Goal: Task Accomplishment & Management: Manage account settings

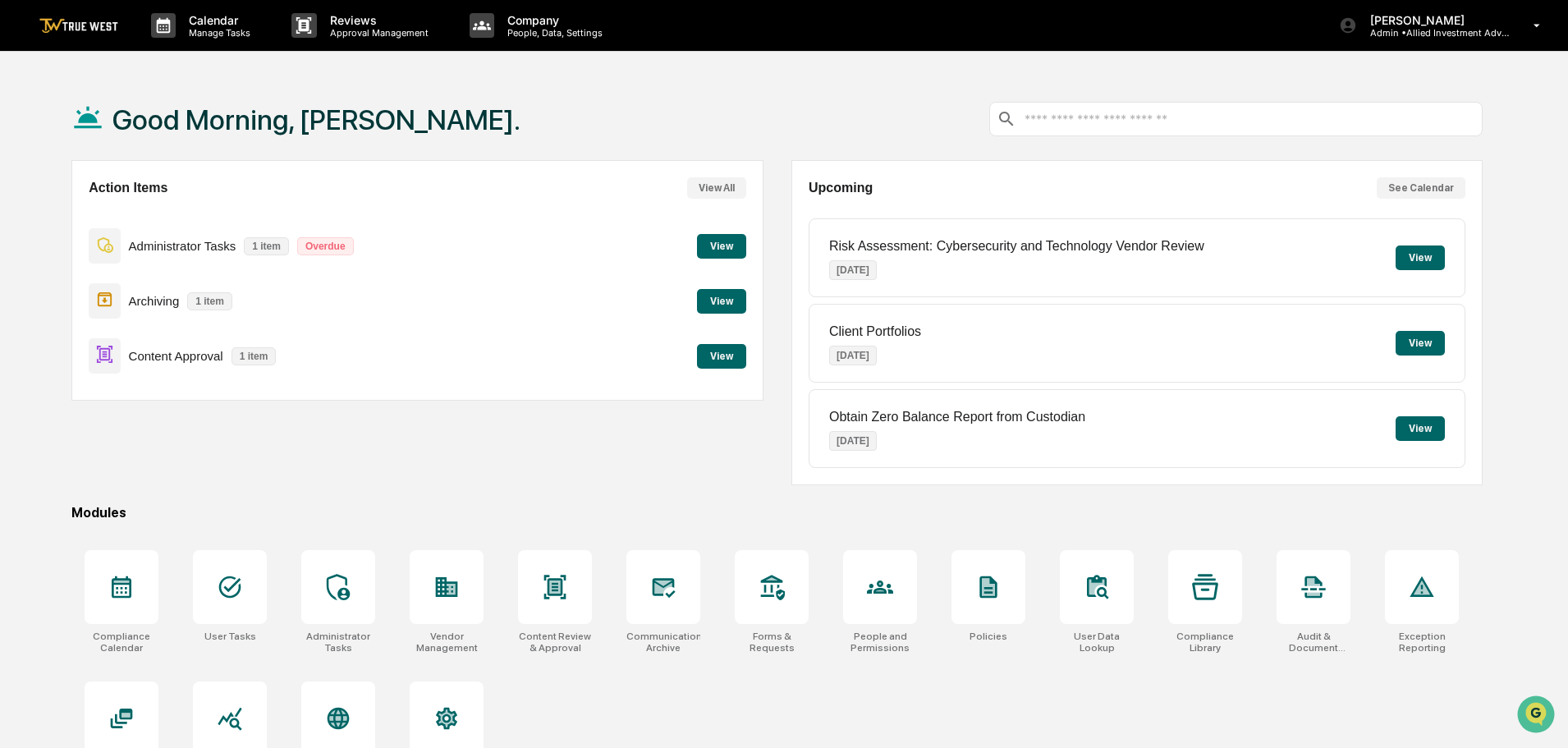
click at [717, 352] on button "View" at bounding box center [721, 356] width 49 height 25
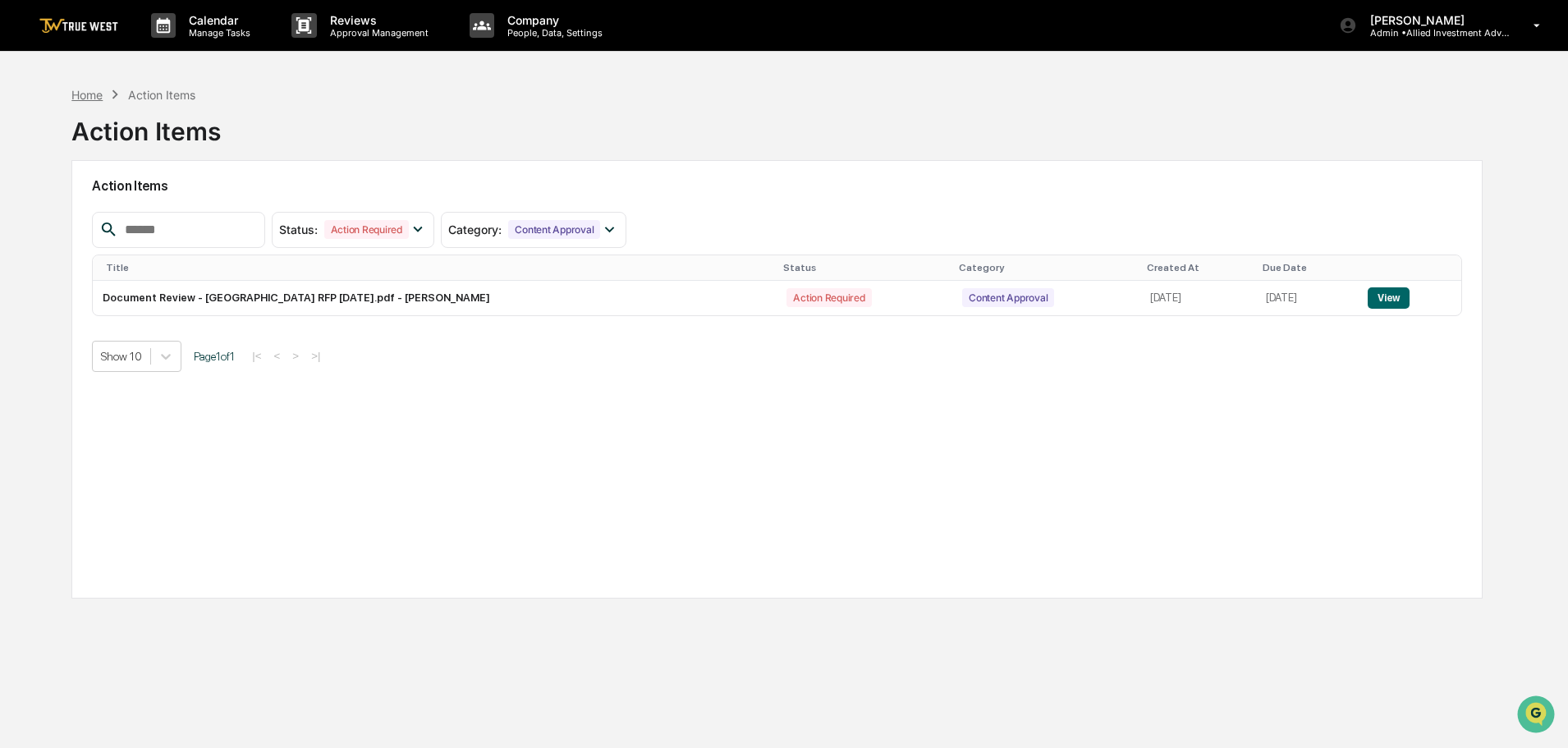
click at [91, 96] on div "Home" at bounding box center [86, 95] width 31 height 14
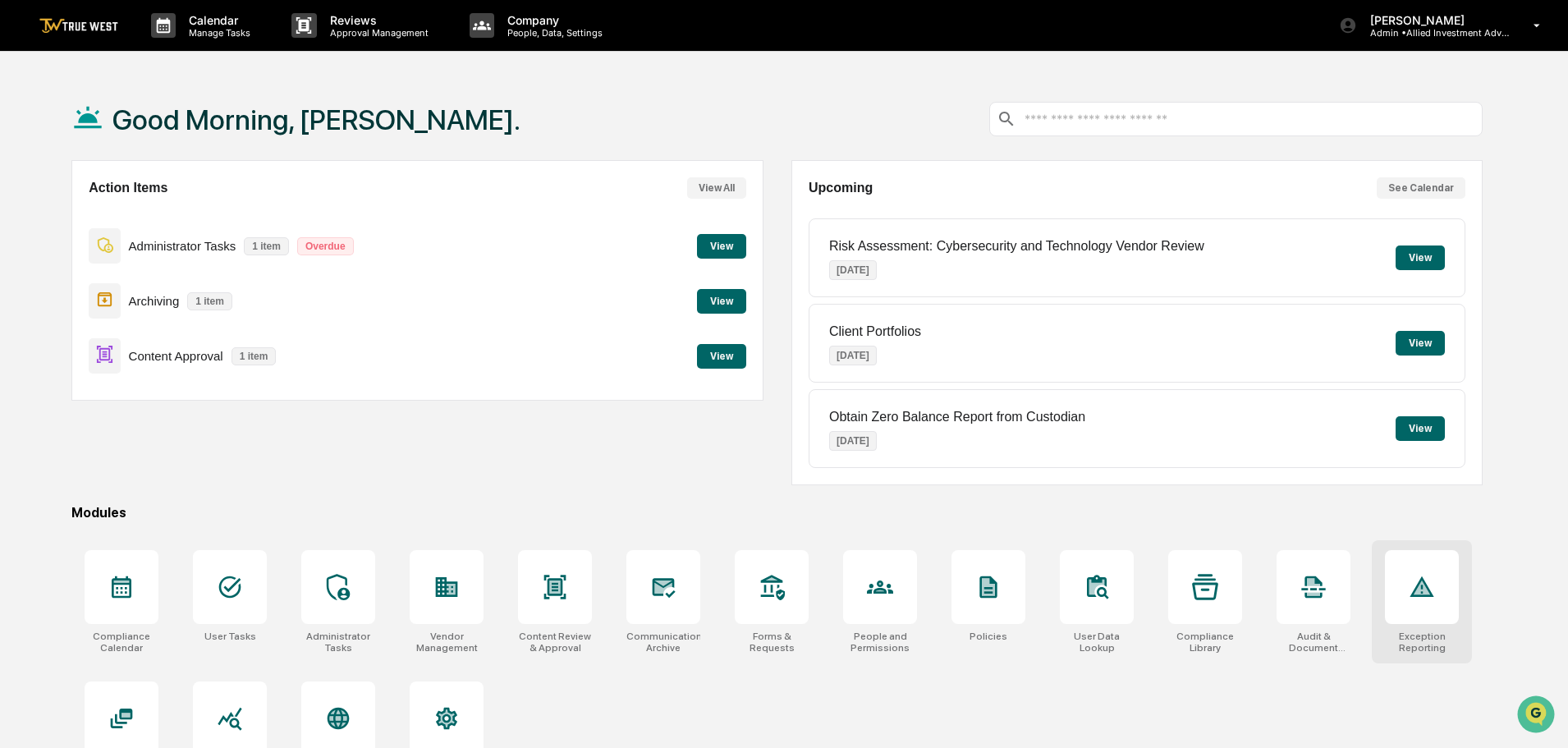
click at [1420, 589] on icon at bounding box center [1422, 588] width 16 height 14
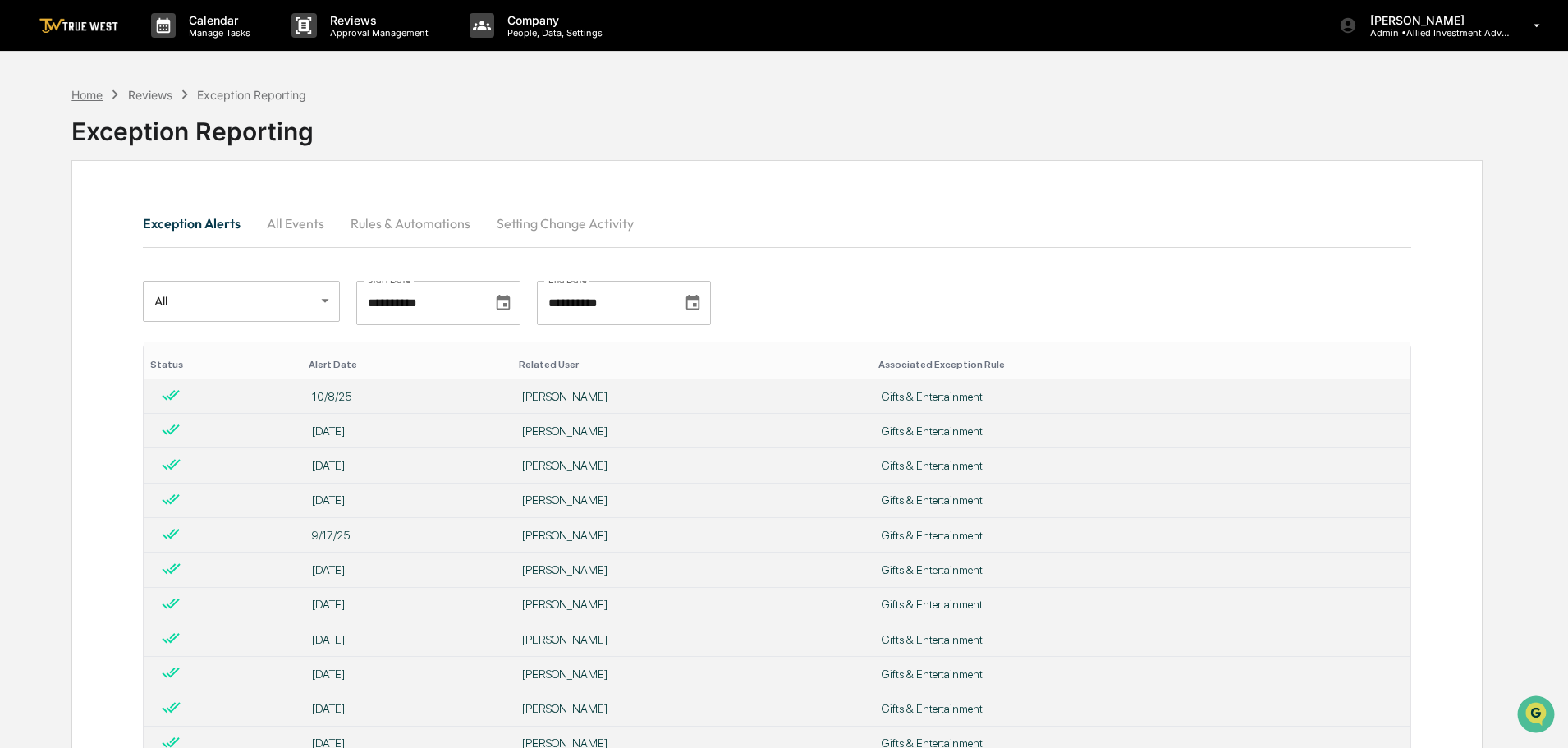
click at [88, 97] on div "Home" at bounding box center [86, 95] width 31 height 14
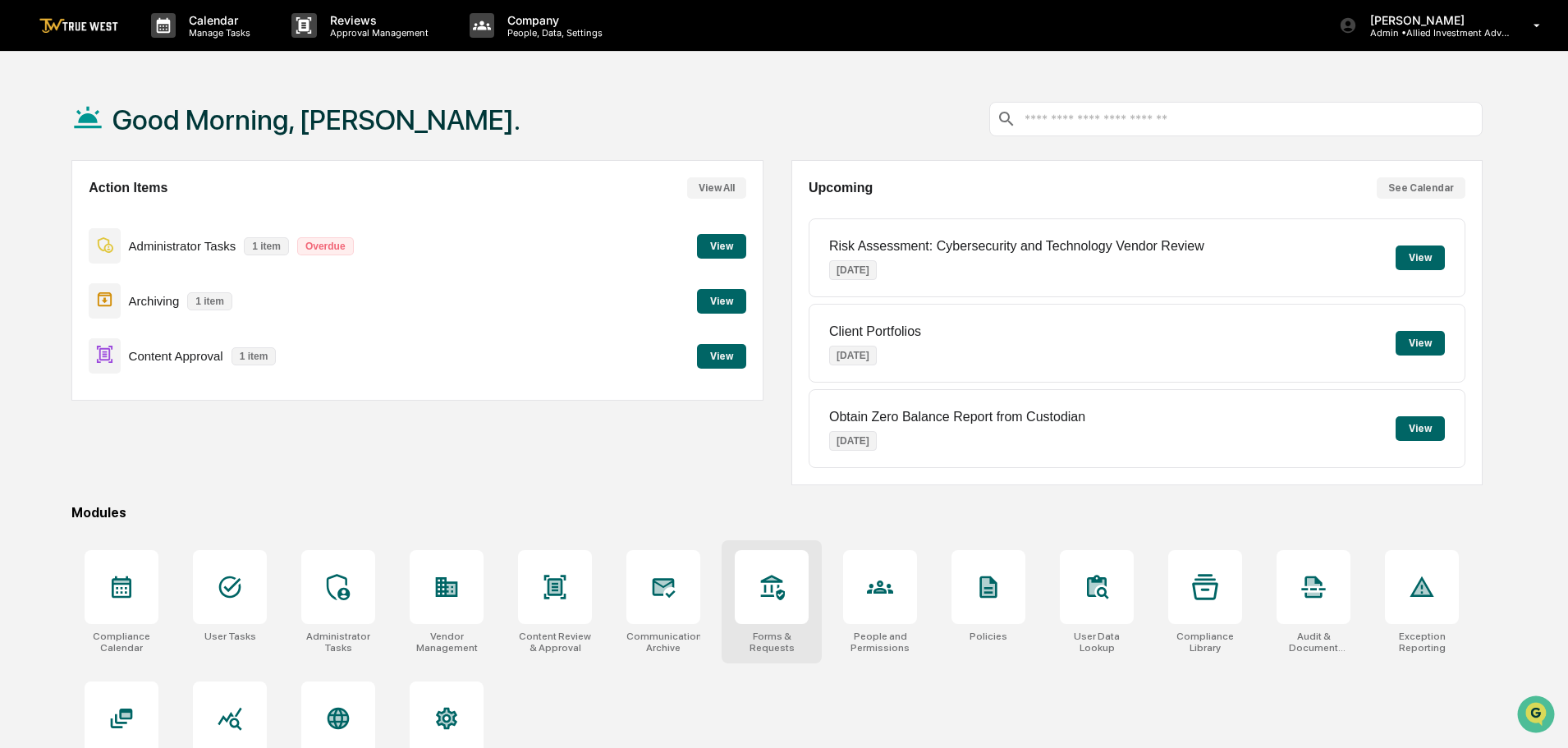
click at [776, 596] on icon at bounding box center [772, 588] width 27 height 27
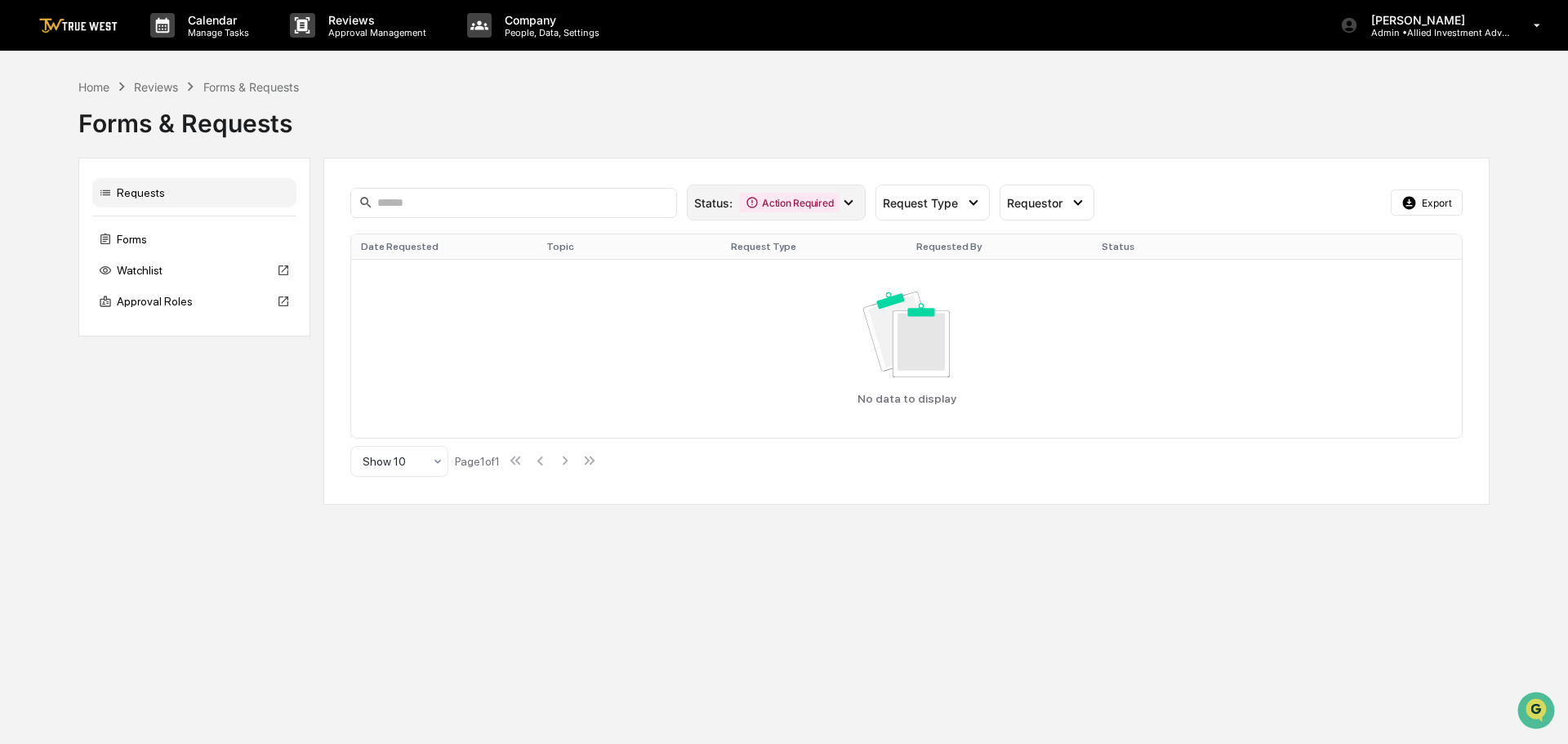
click at [847, 198] on icon at bounding box center [848, 203] width 18 height 18
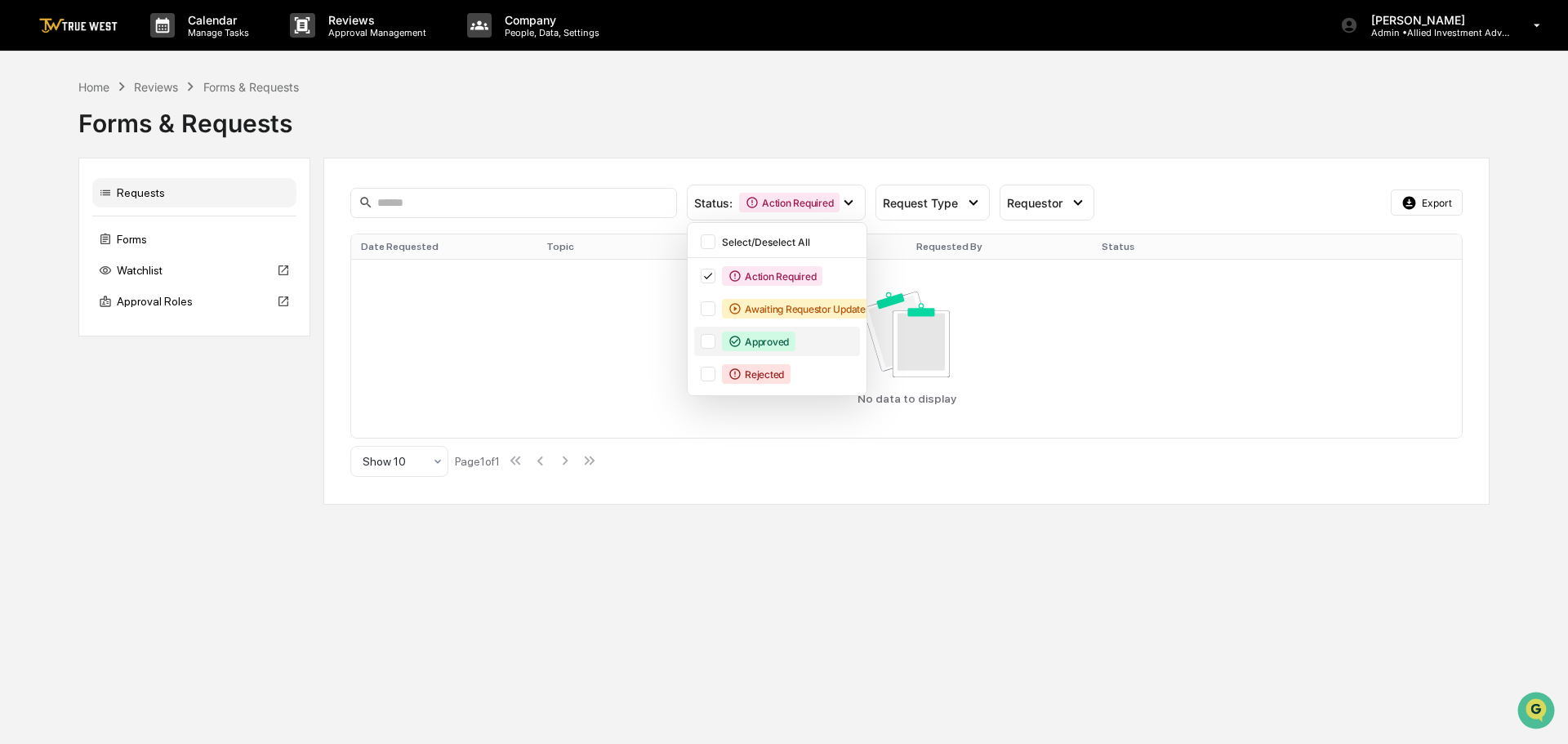
click at [706, 343] on div at bounding box center [707, 341] width 15 height 15
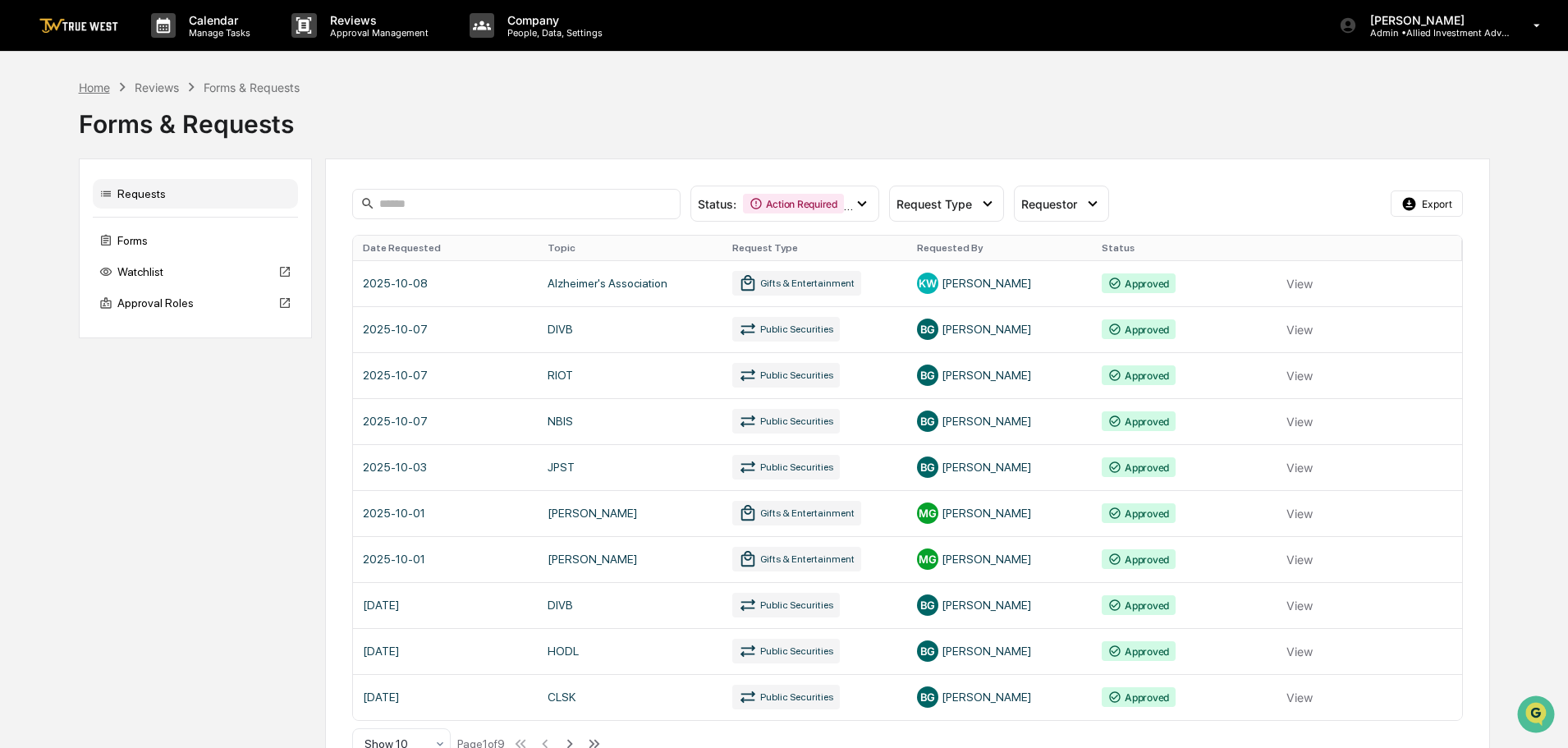
click at [94, 91] on div "Home" at bounding box center [94, 87] width 31 height 14
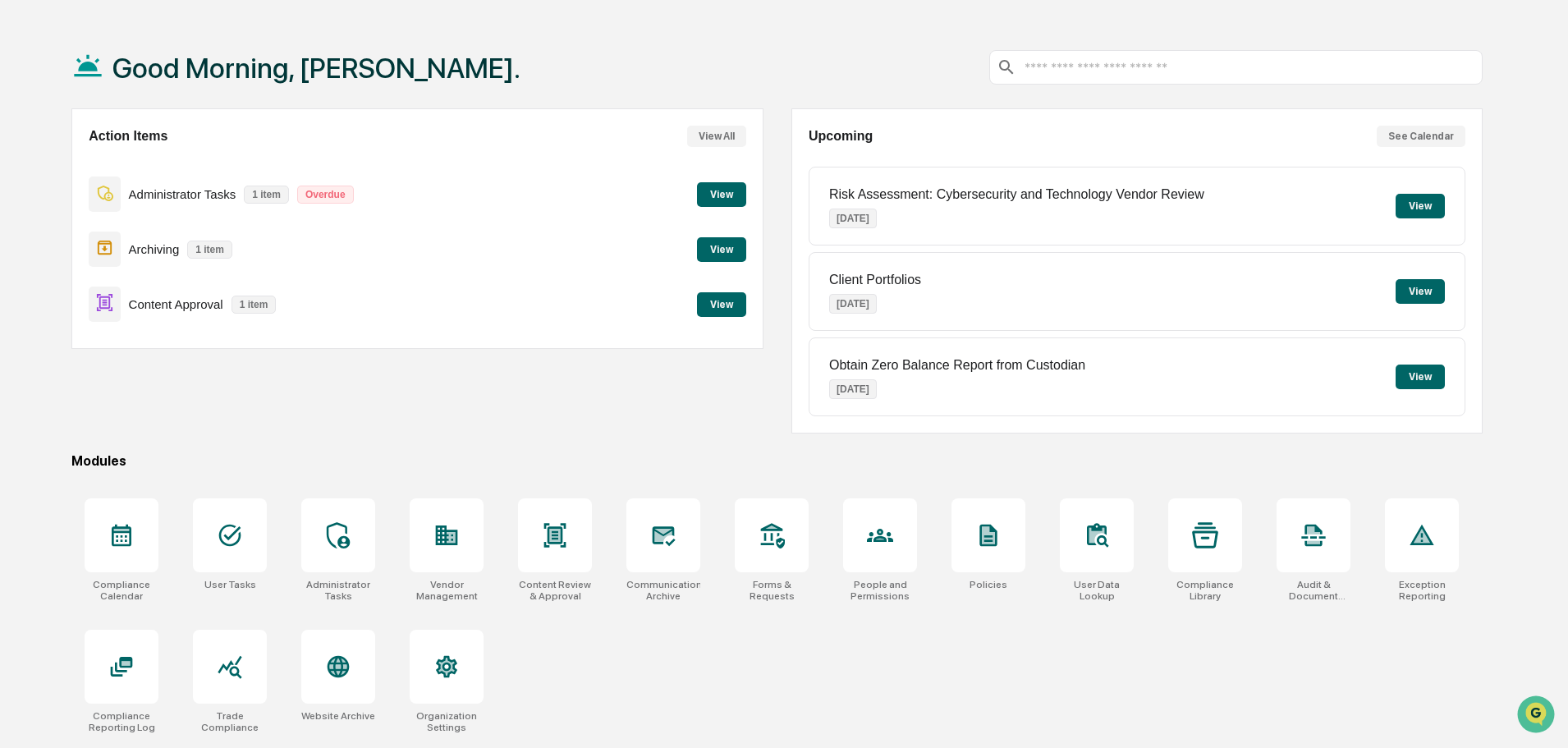
scroll to position [78, 0]
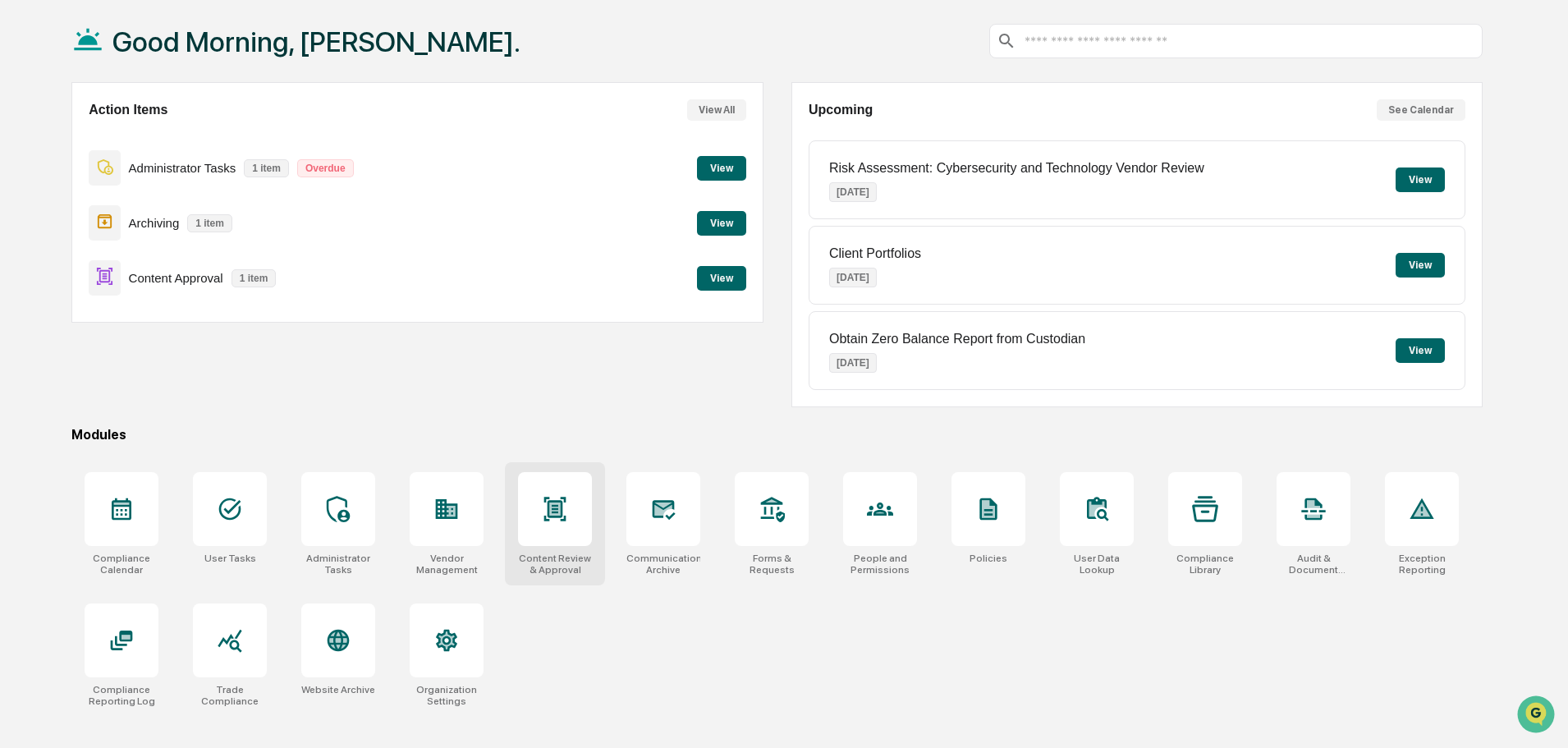
click at [568, 520] on icon at bounding box center [556, 509] width 27 height 27
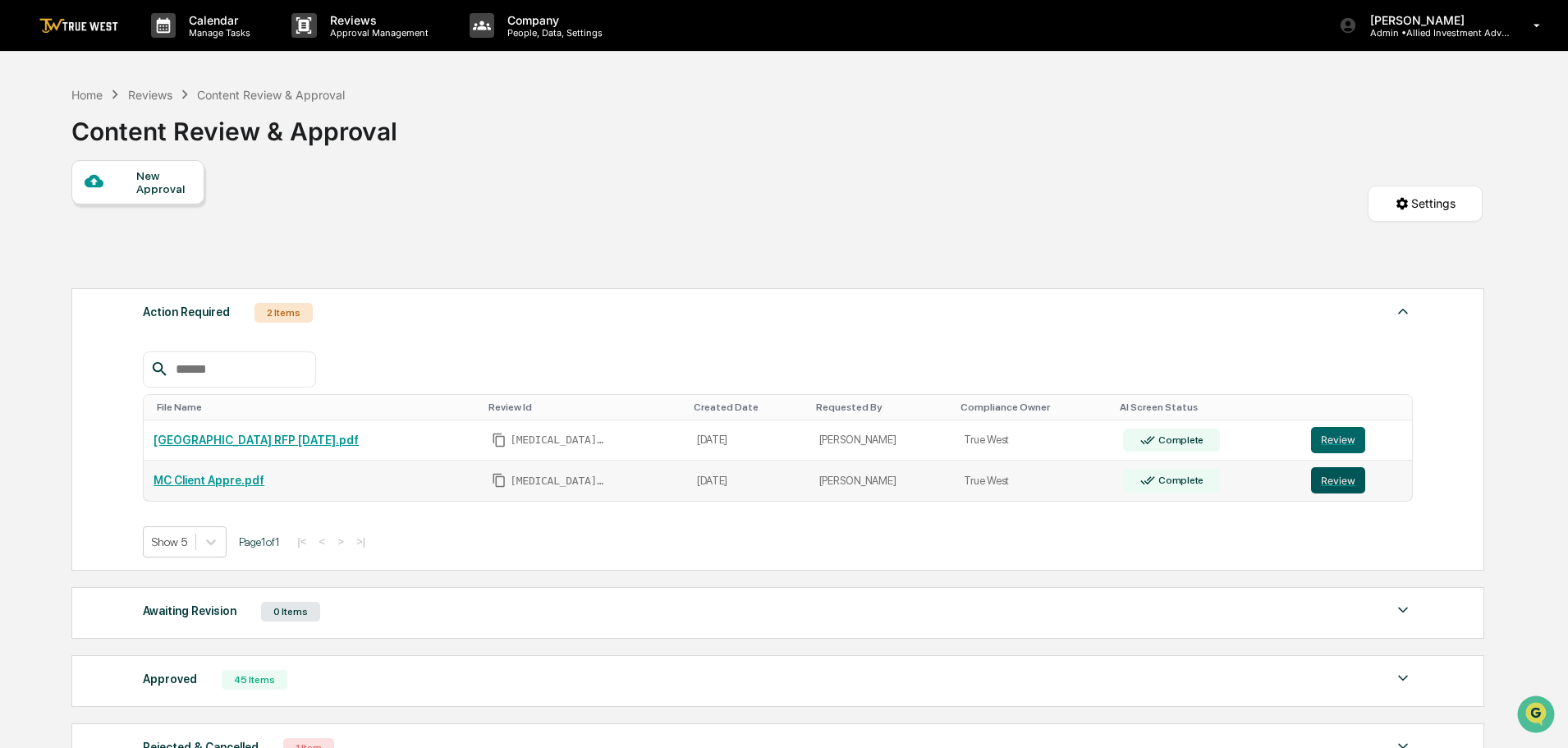
click at [1325, 476] on button "Review" at bounding box center [1338, 481] width 54 height 27
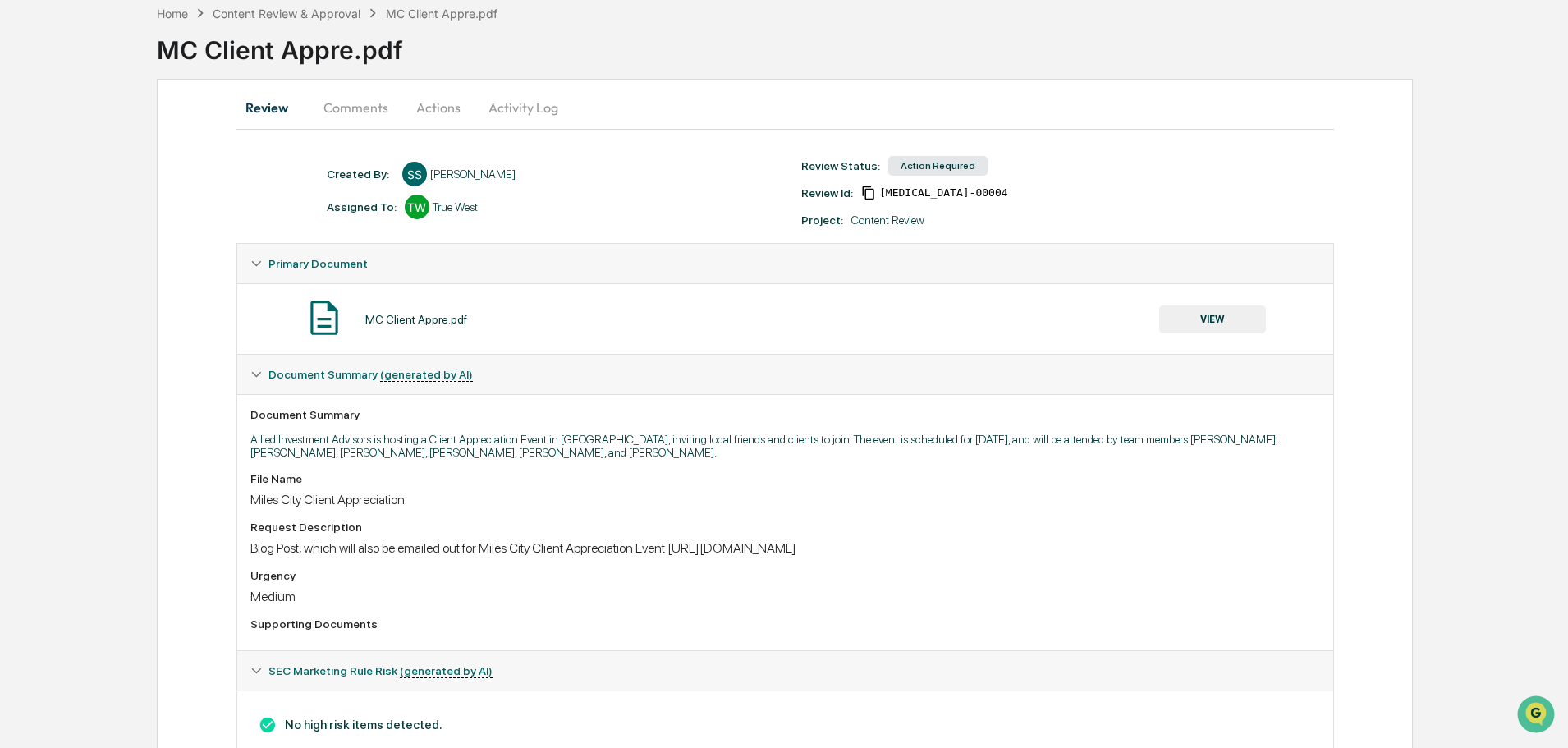
scroll to position [53, 0]
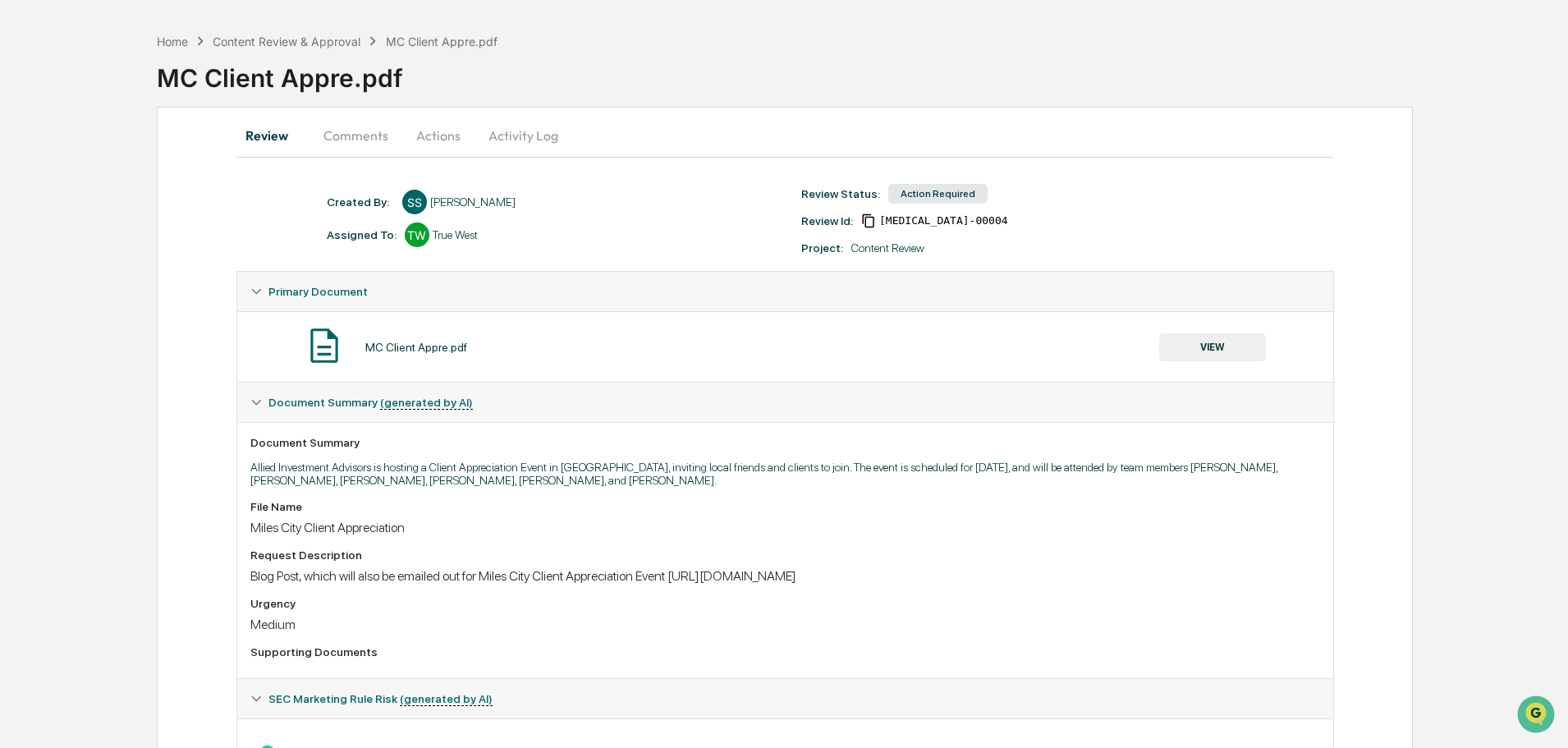
click at [1215, 346] on button "VIEW" at bounding box center [1213, 346] width 107 height 28
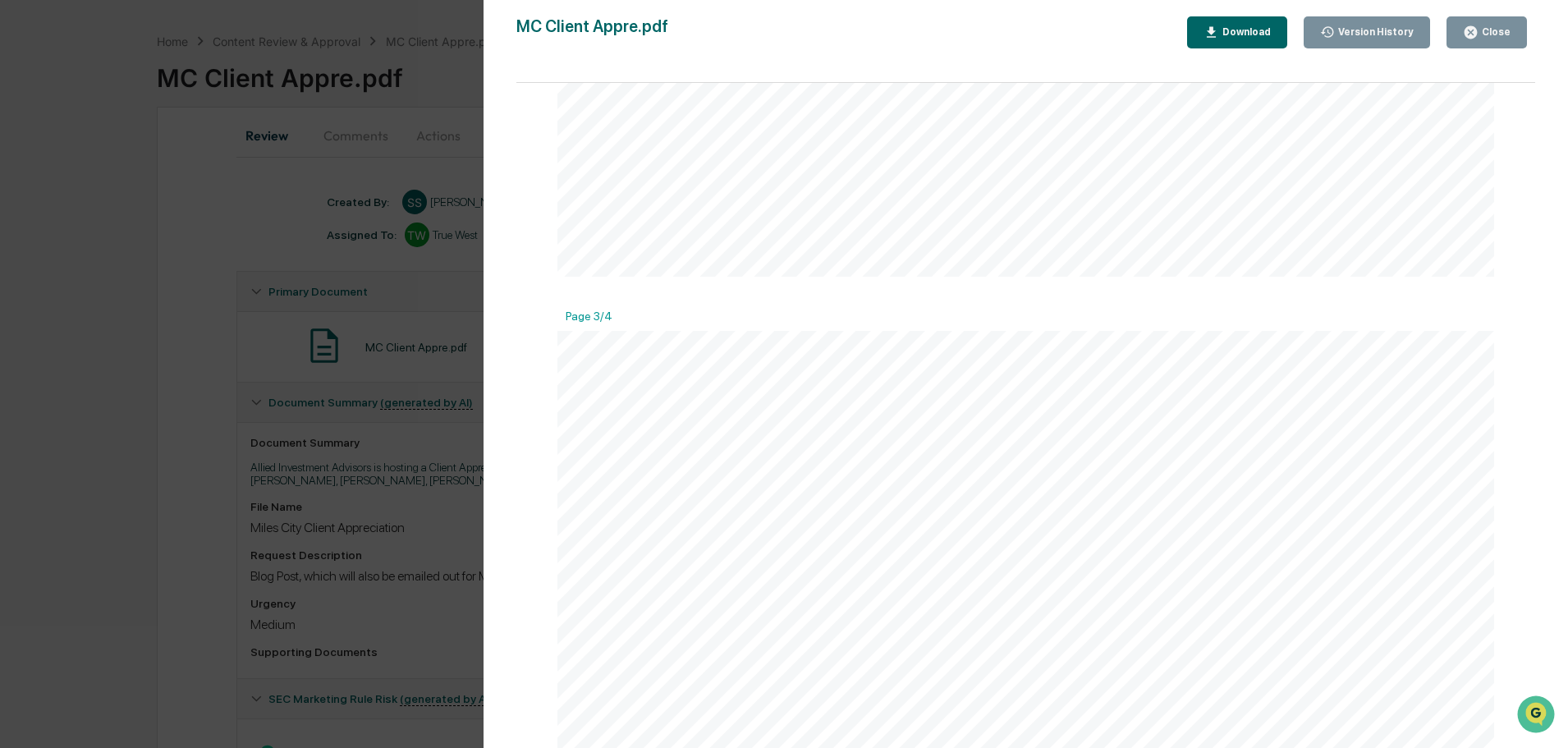
scroll to position [2381, 0]
click at [1487, 29] on div "Close" at bounding box center [1495, 32] width 32 height 12
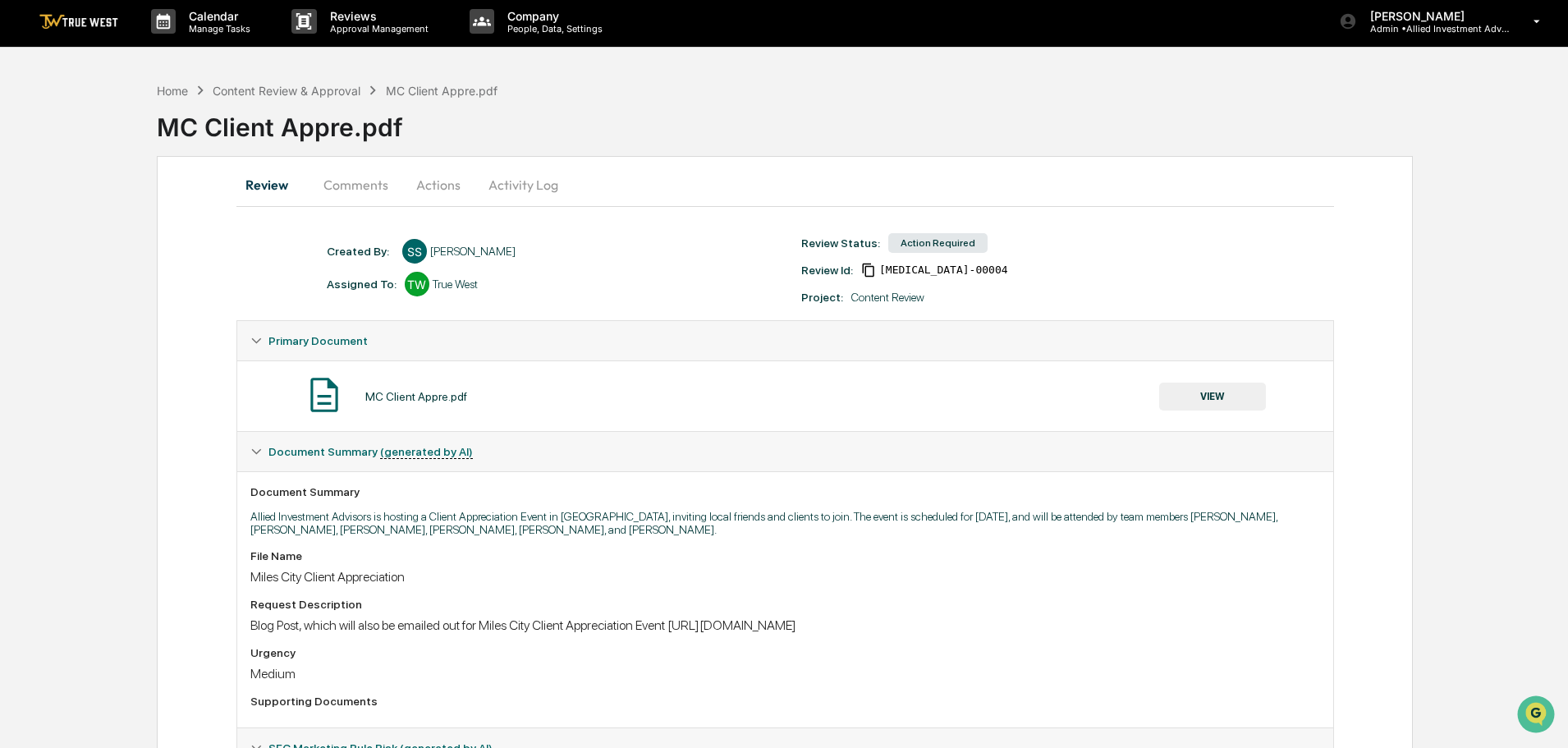
scroll to position [0, 0]
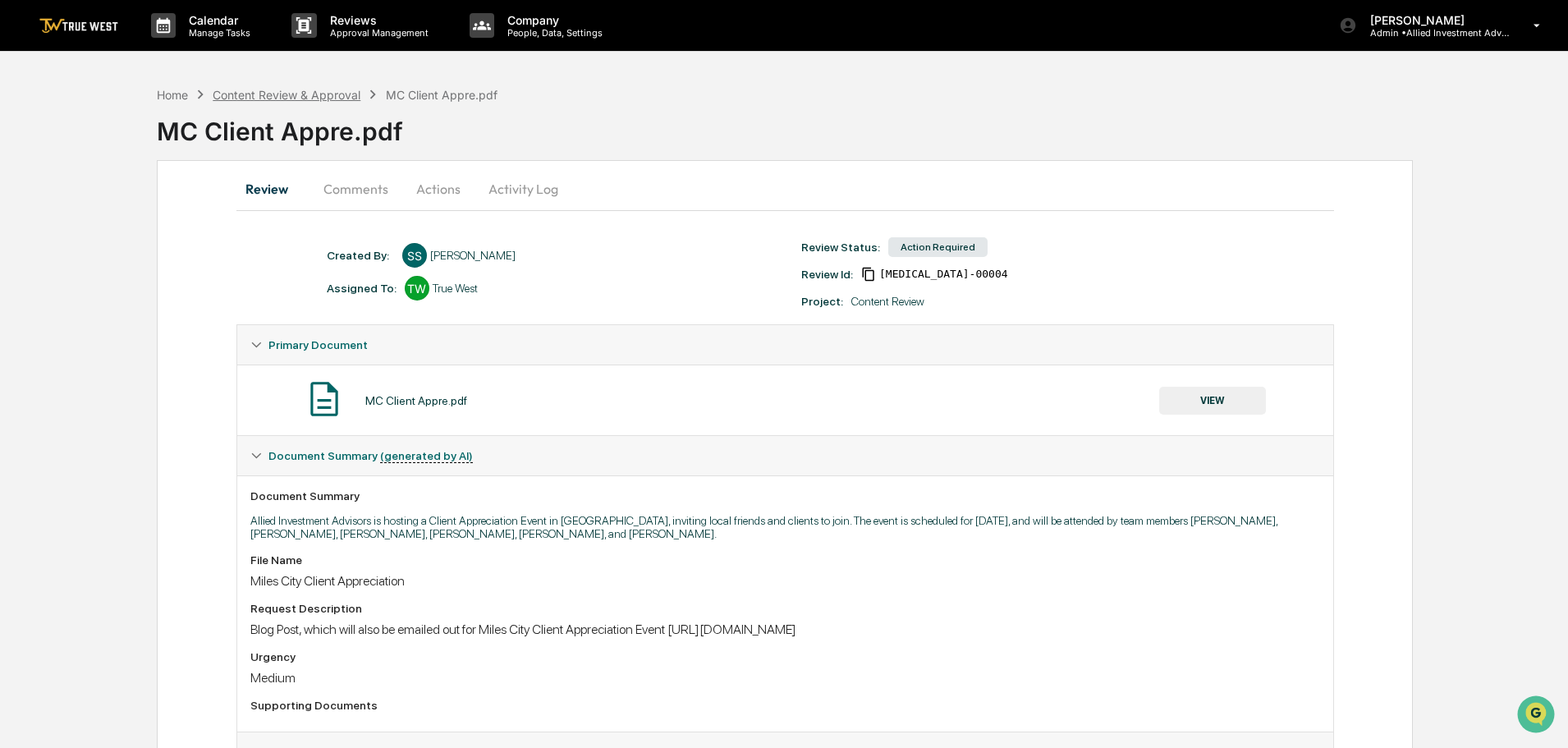
click at [295, 95] on div "Content Review & Approval" at bounding box center [287, 95] width 148 height 14
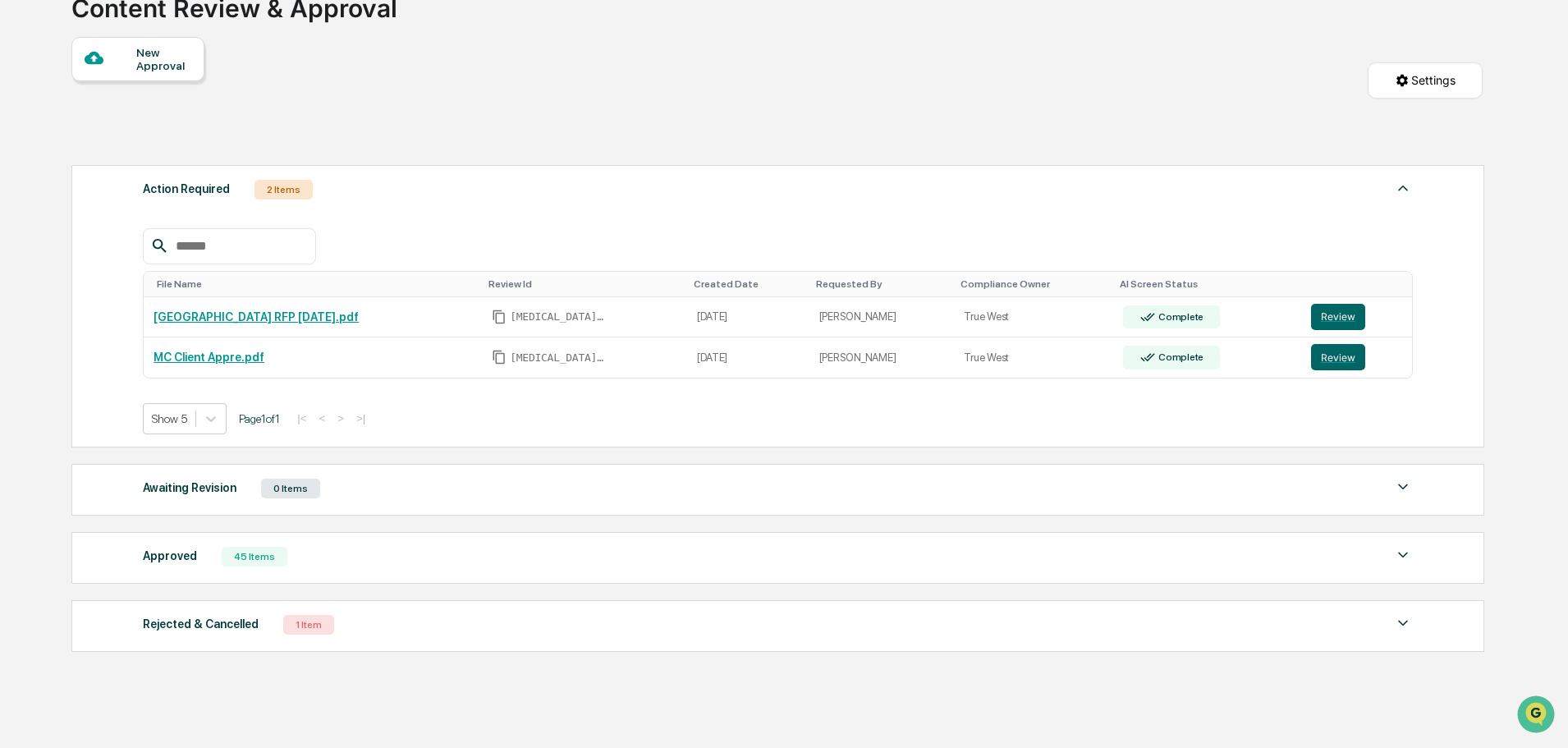
scroll to position [164, 0]
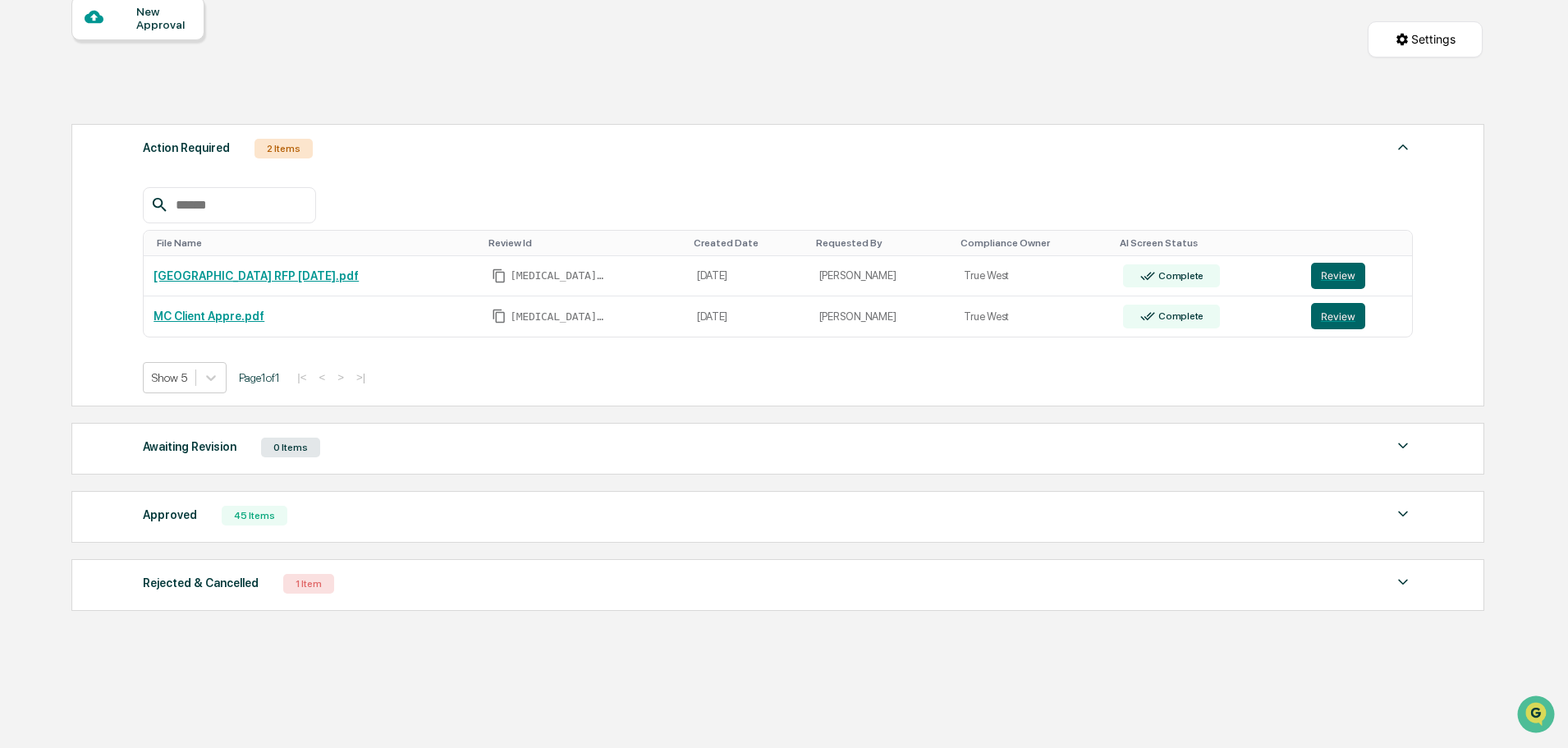
click at [1402, 516] on img at bounding box center [1403, 514] width 20 height 20
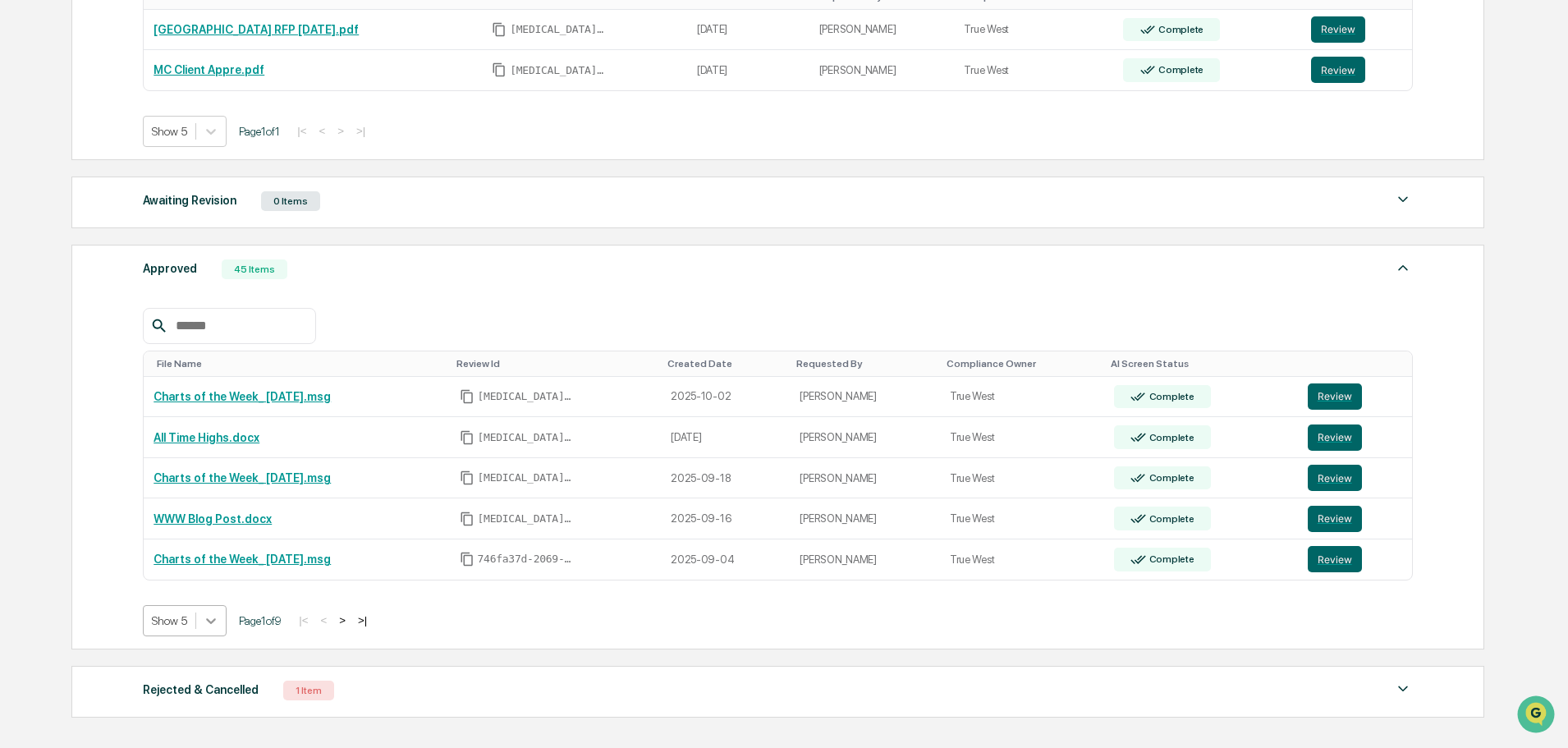
scroll to position [450, 0]
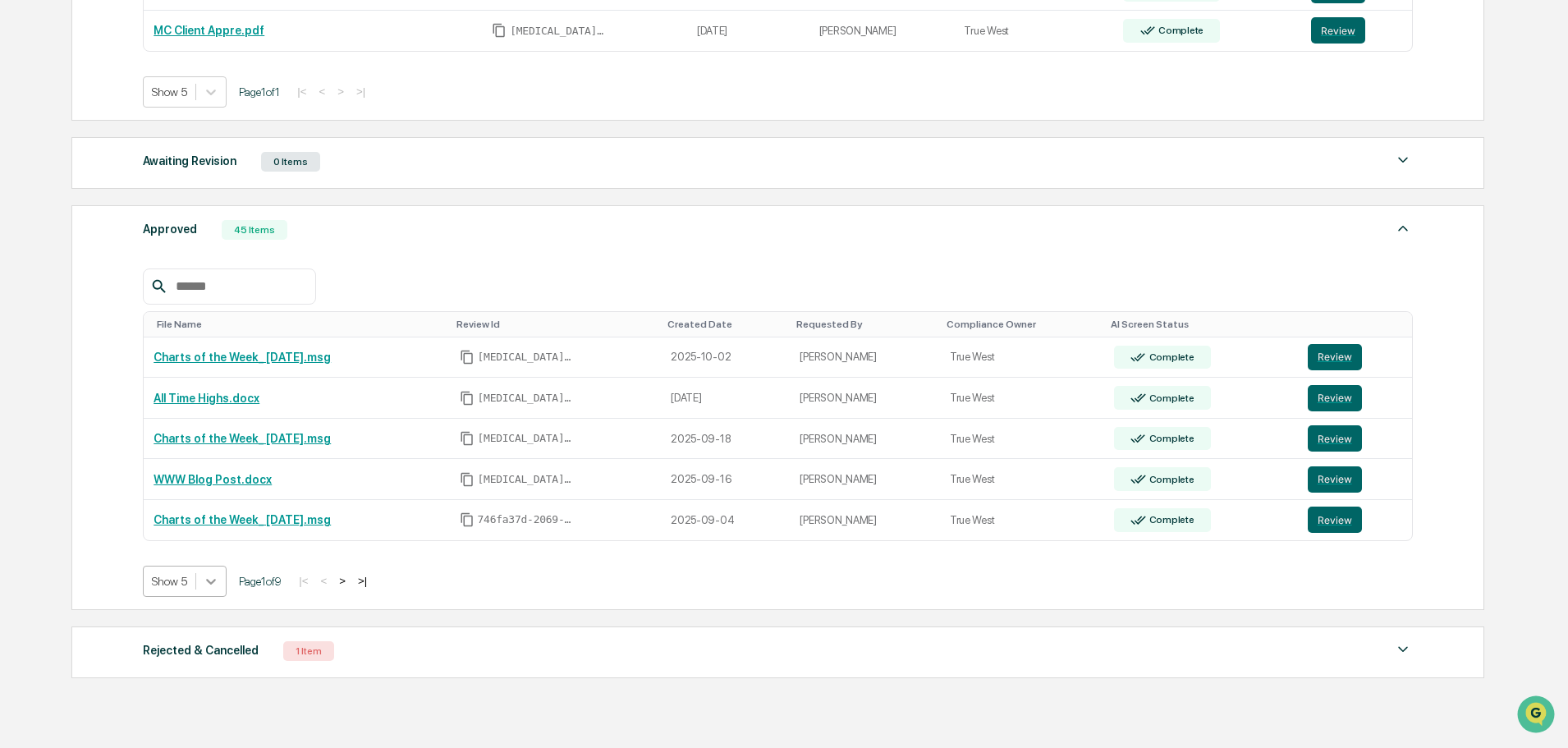
click at [211, 622] on body "Calendar Manage Tasks Reviews Approval Management Company People, Data, Setting…" at bounding box center [784, 189] width 1568 height 1277
click at [165, 703] on div "Show 50" at bounding box center [184, 699] width 85 height 27
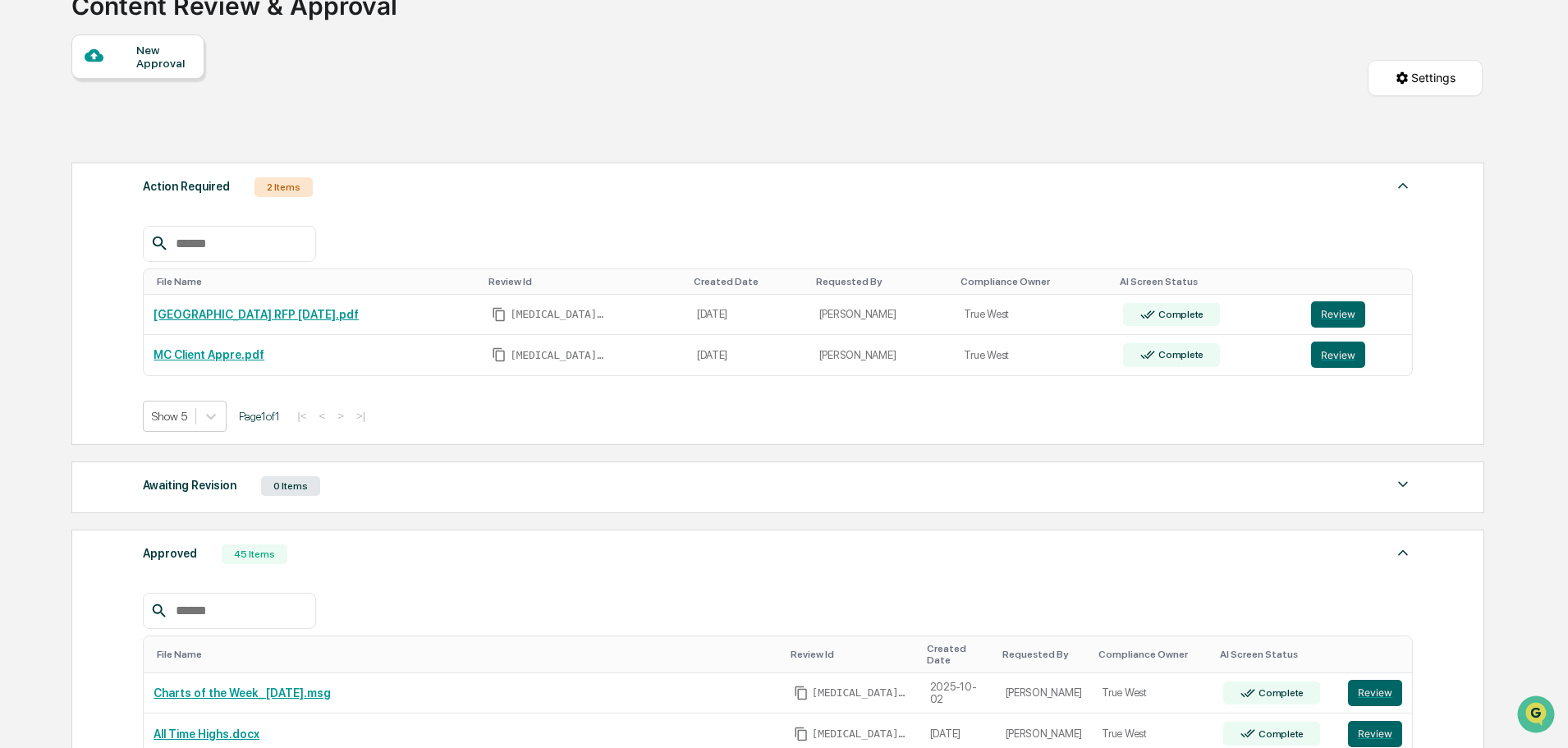
scroll to position [0, 0]
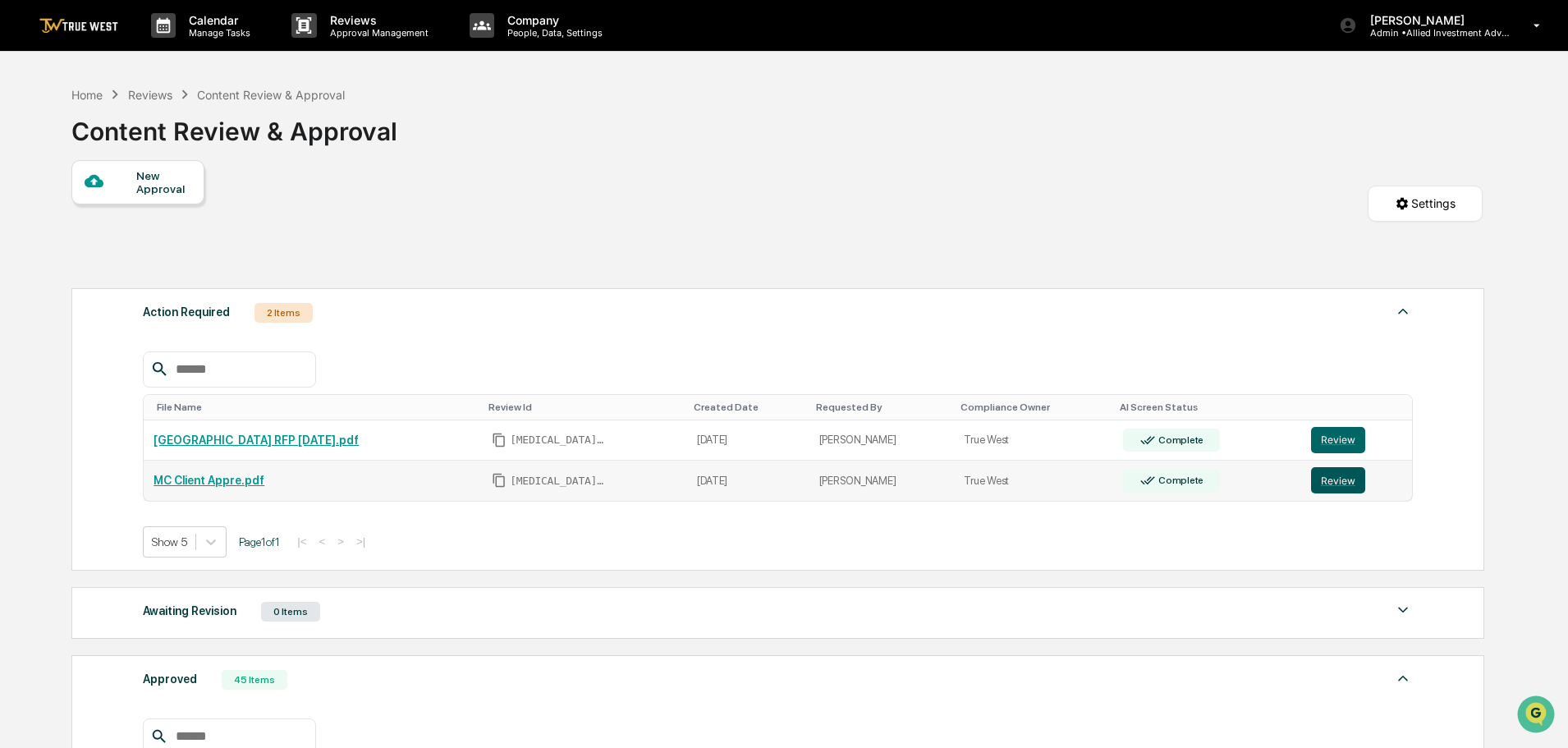
click at [1336, 477] on button "Review" at bounding box center [1338, 481] width 54 height 27
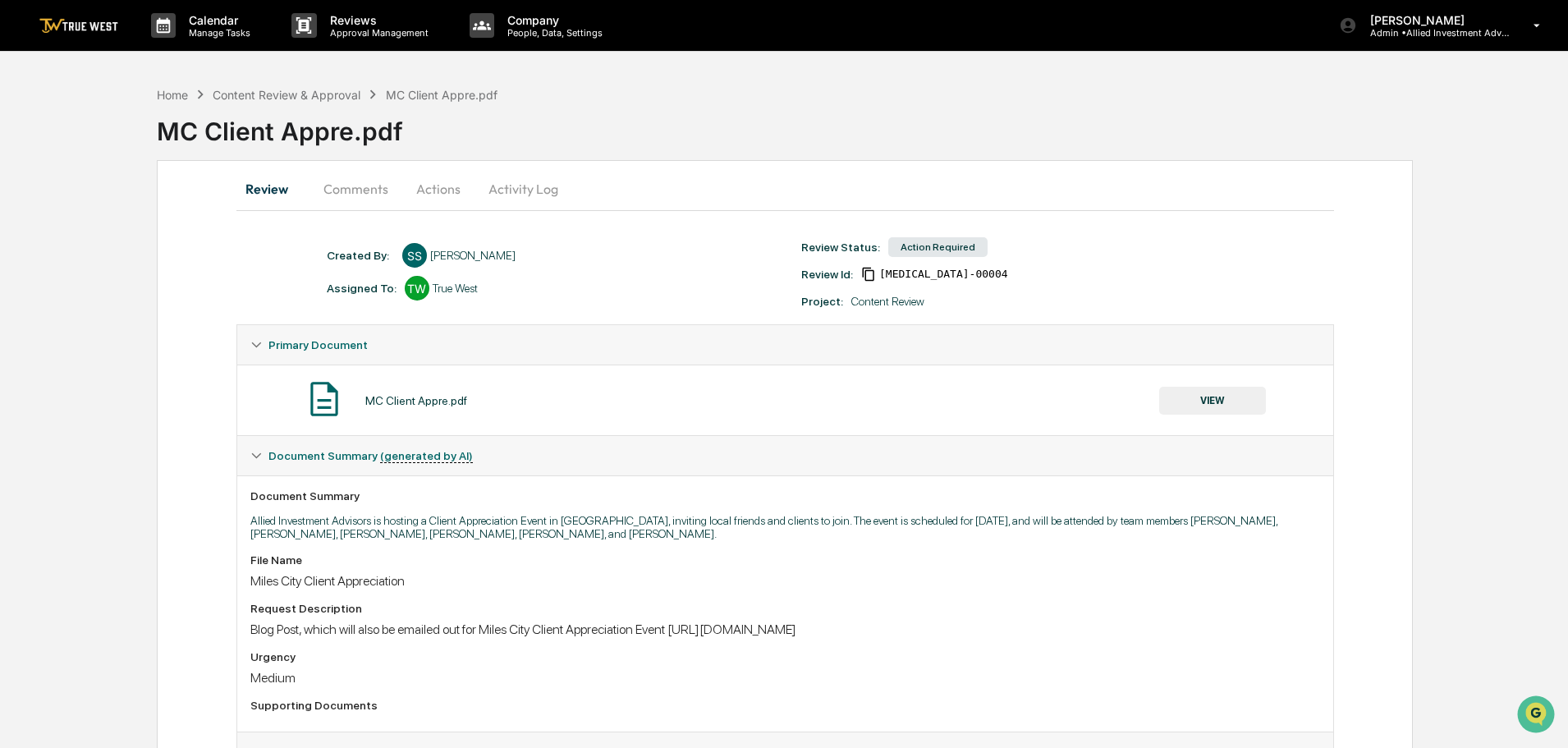
click at [440, 190] on button "Actions" at bounding box center [438, 189] width 74 height 39
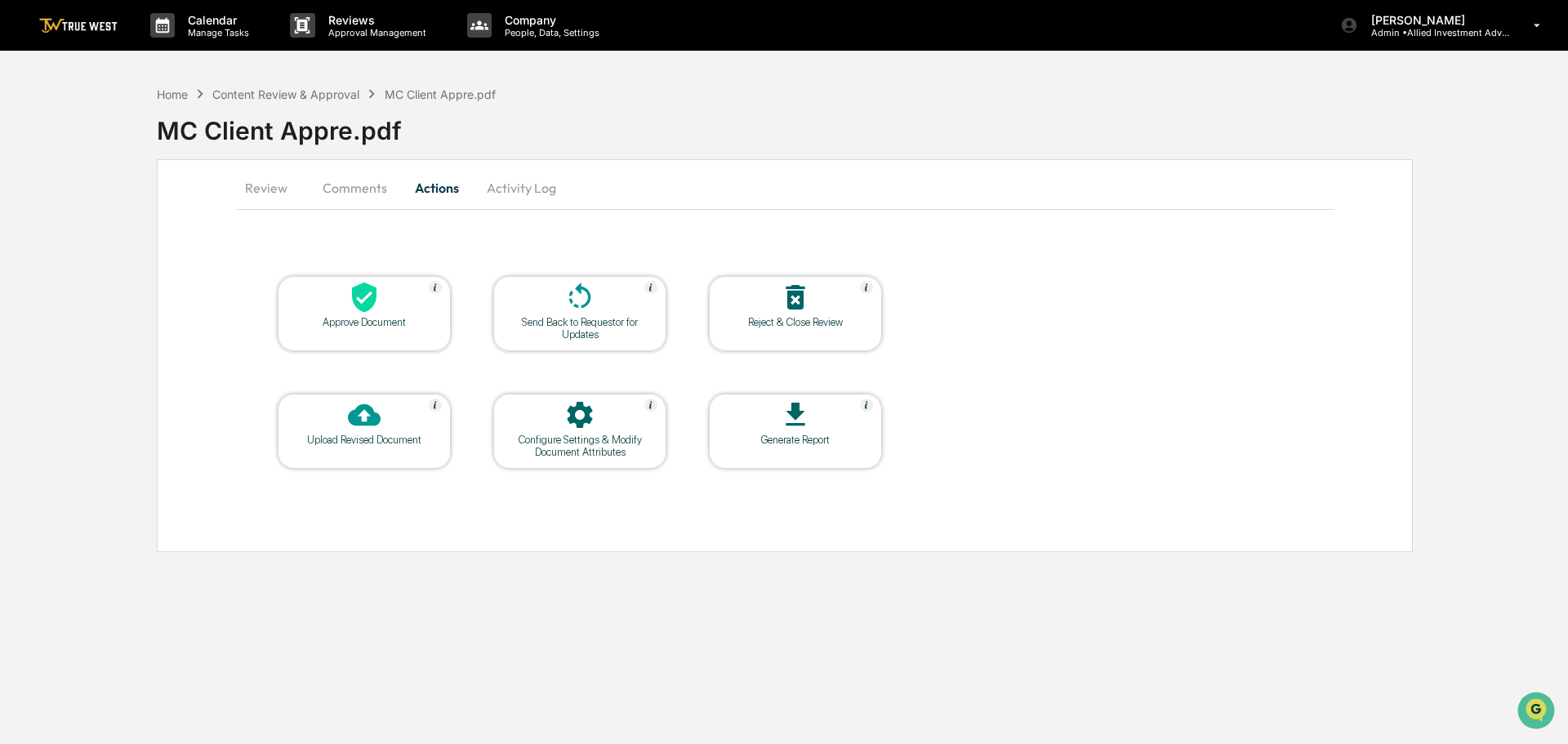
click at [361, 312] on icon at bounding box center [364, 297] width 33 height 33
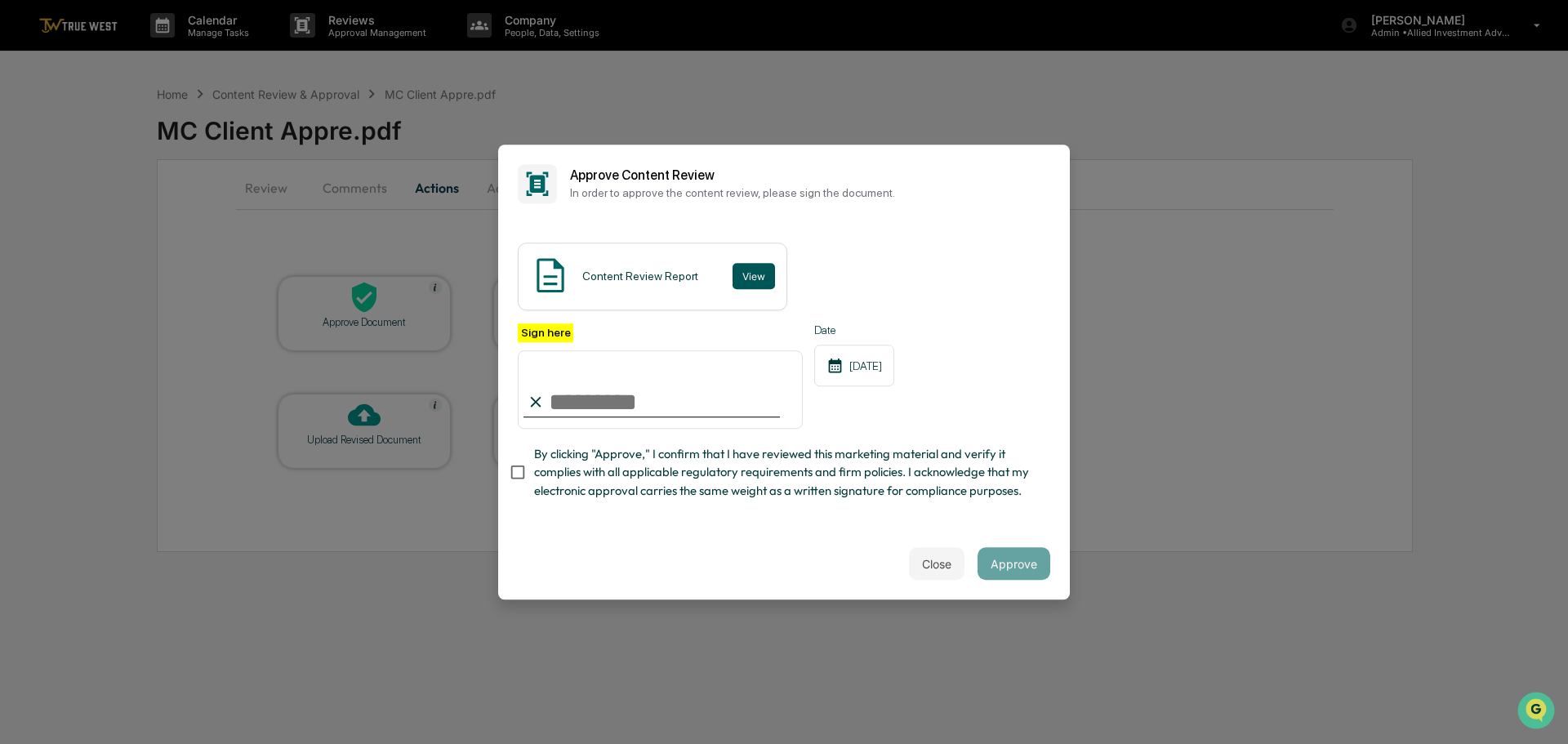
click at [761, 263] on button "View" at bounding box center [753, 276] width 42 height 27
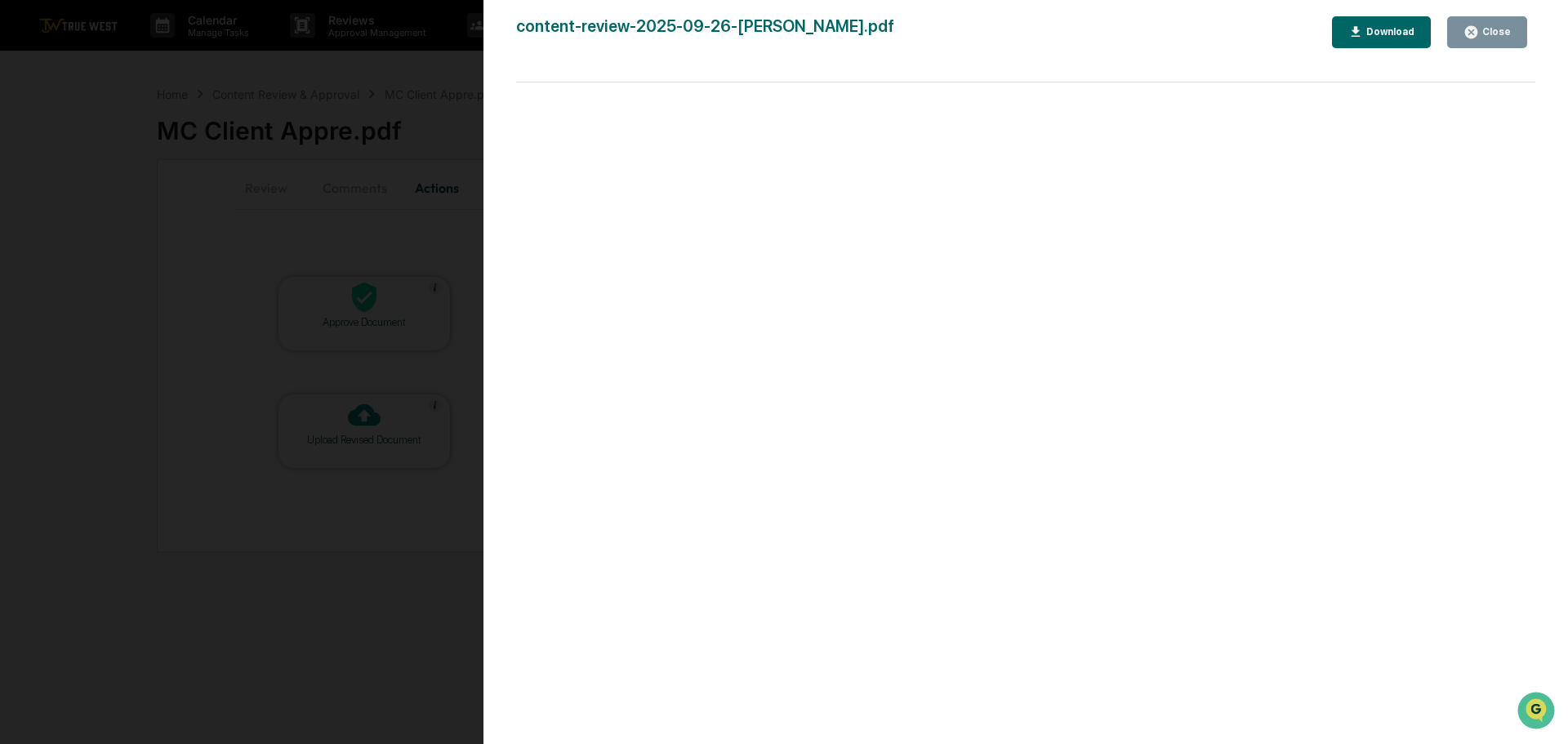
click at [394, 69] on div "Version History 10/10/2025, 04:51 PM Tammy Steffen content-review-2025-09-26-Sa…" at bounding box center [784, 372] width 1568 height 744
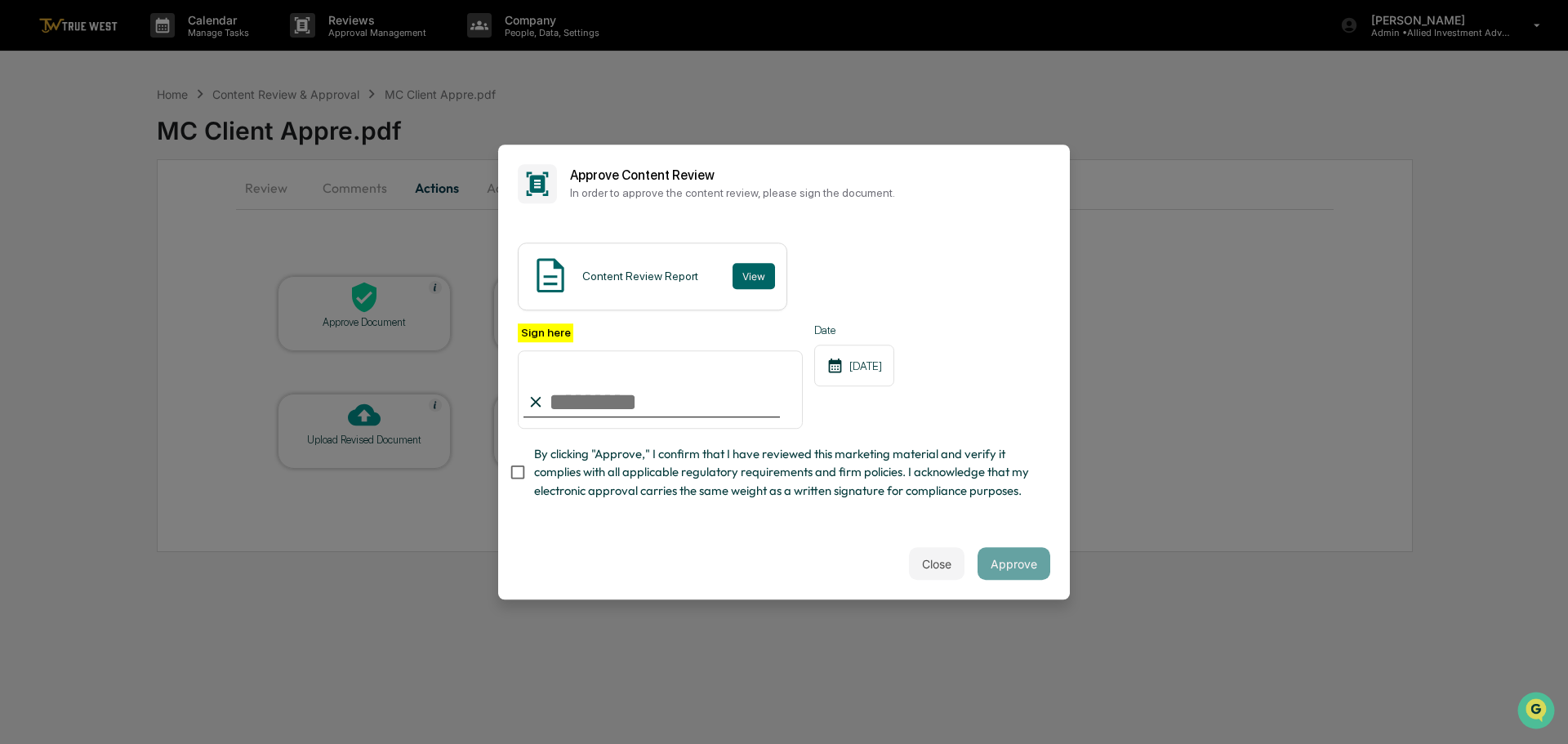
click at [580, 383] on input "Sign here" at bounding box center [660, 390] width 285 height 79
type input "**********"
click at [1015, 570] on button "Approve" at bounding box center [1014, 563] width 73 height 33
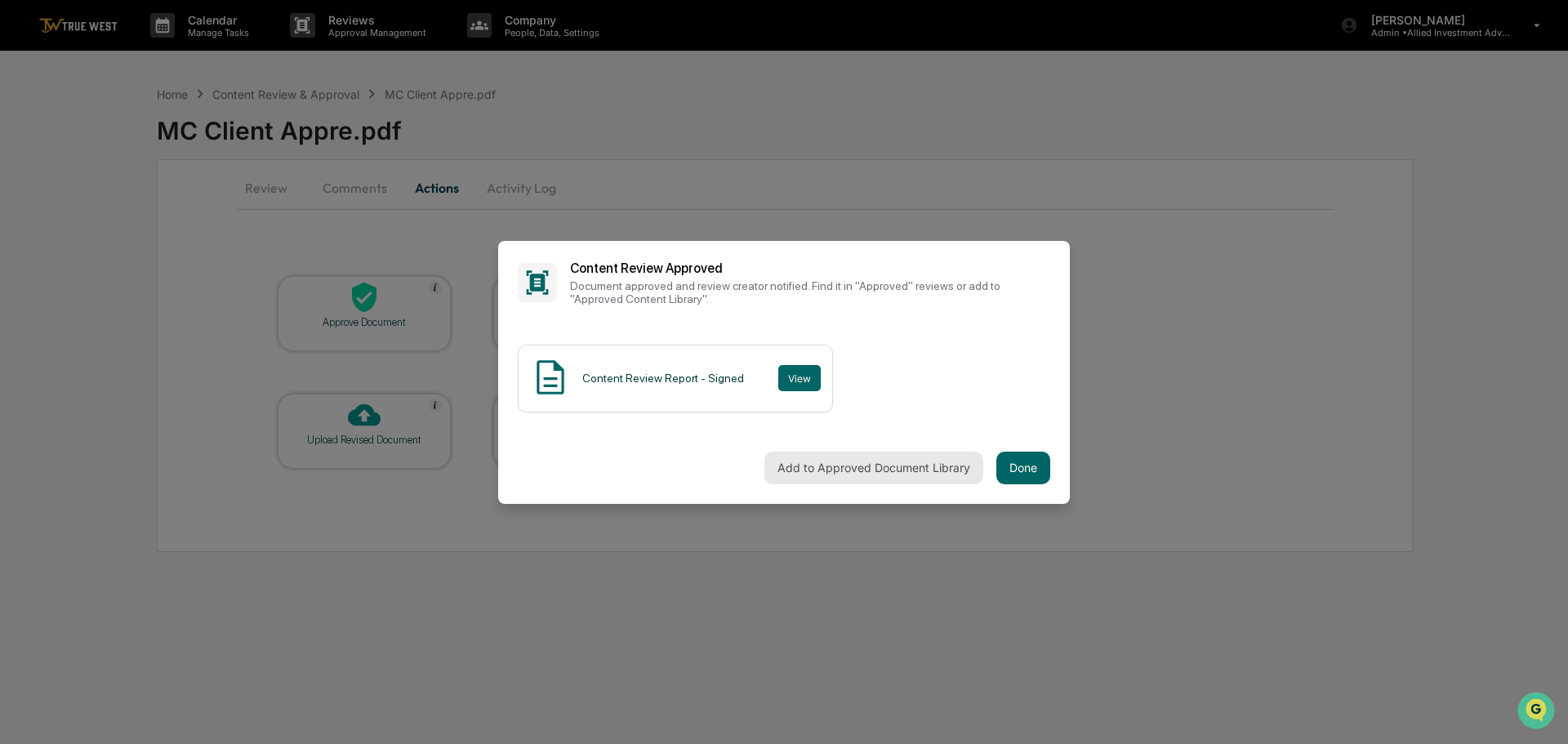
click at [858, 467] on button "Add to Approved Document Library" at bounding box center [873, 468] width 219 height 33
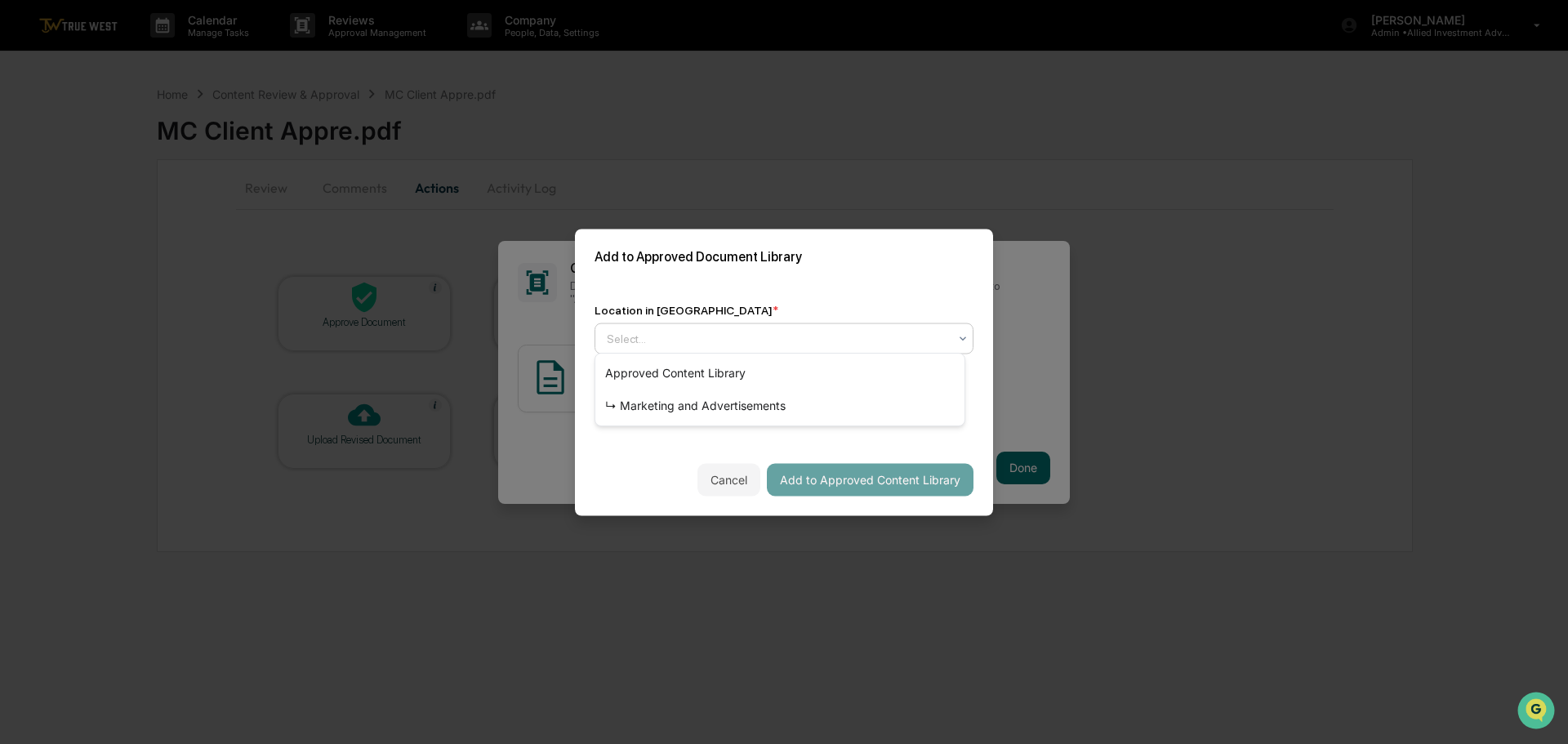
click at [825, 330] on div at bounding box center [776, 338] width 341 height 16
click at [759, 394] on div "↳ Marketing and Advertisements" at bounding box center [779, 406] width 369 height 33
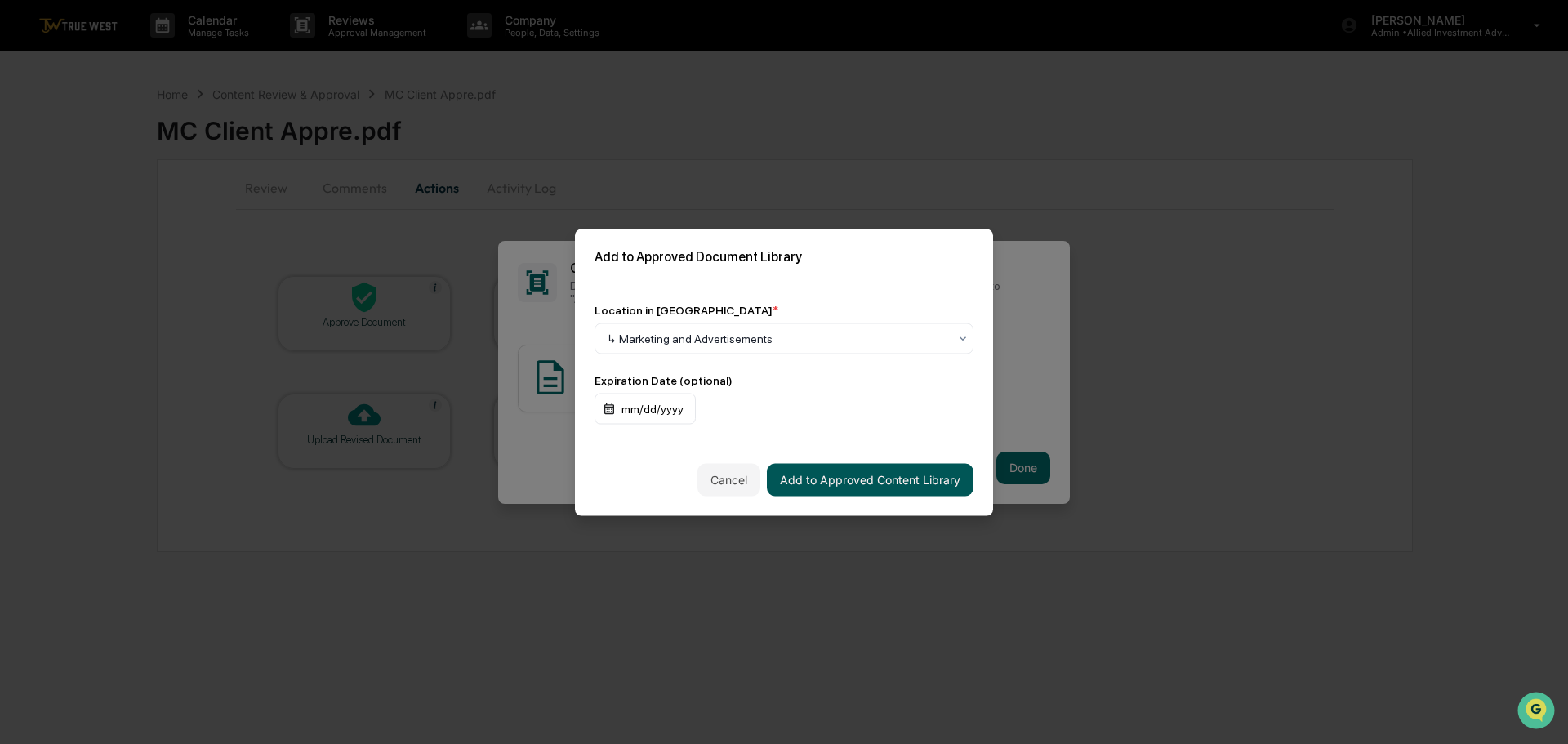
click at [799, 475] on button "Add to Approved Content Library" at bounding box center [869, 479] width 206 height 33
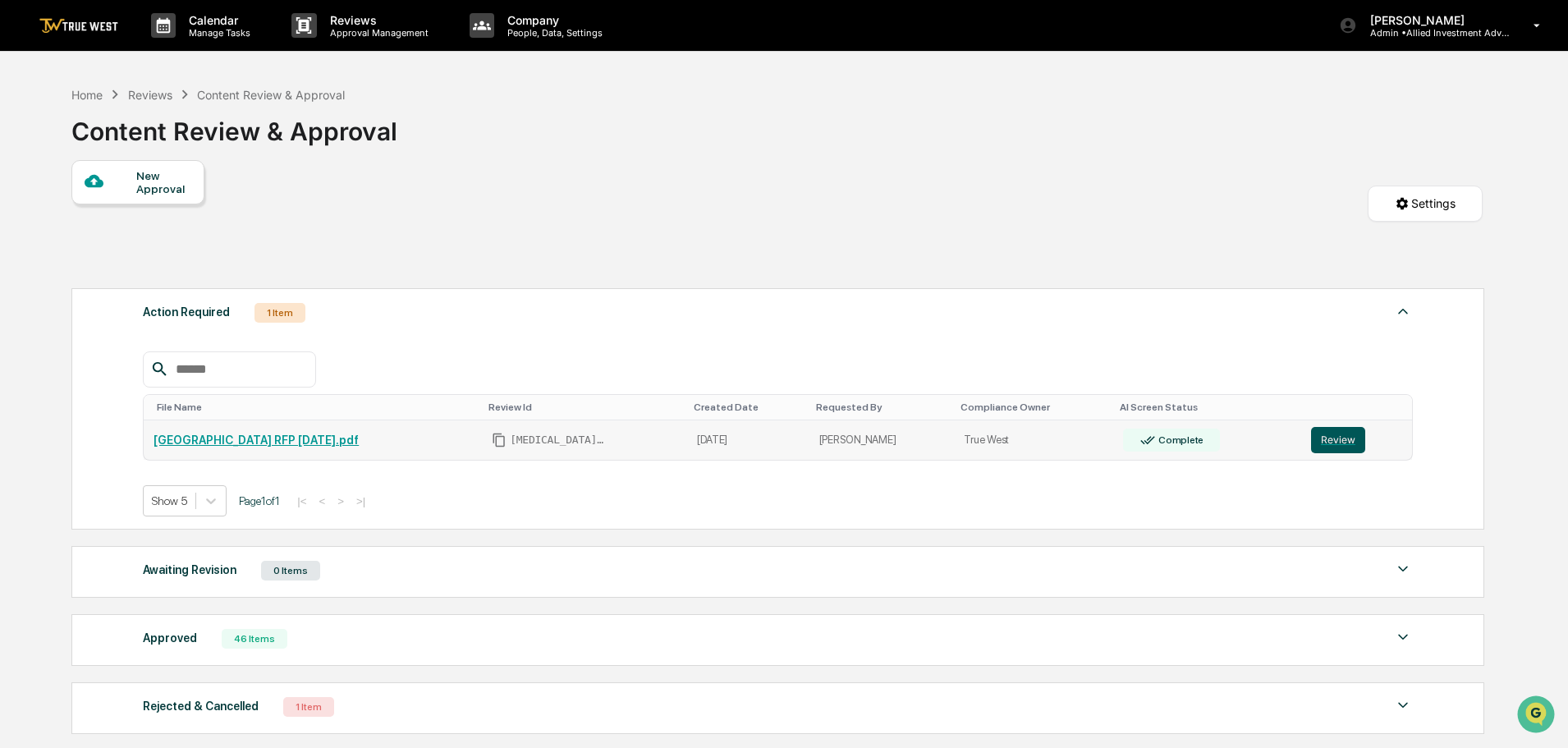
click at [1329, 438] on button "Review" at bounding box center [1338, 441] width 54 height 27
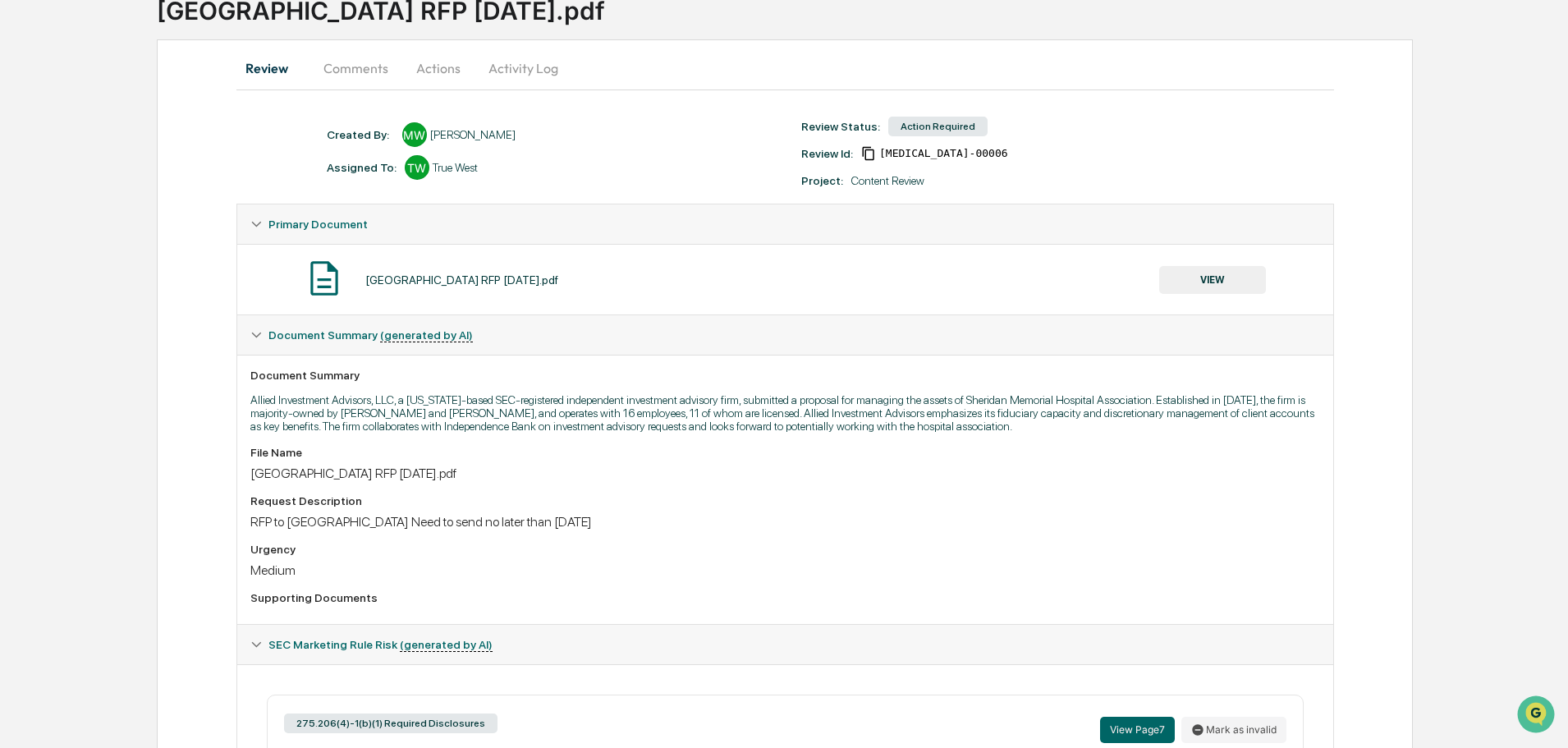
scroll to position [82, 0]
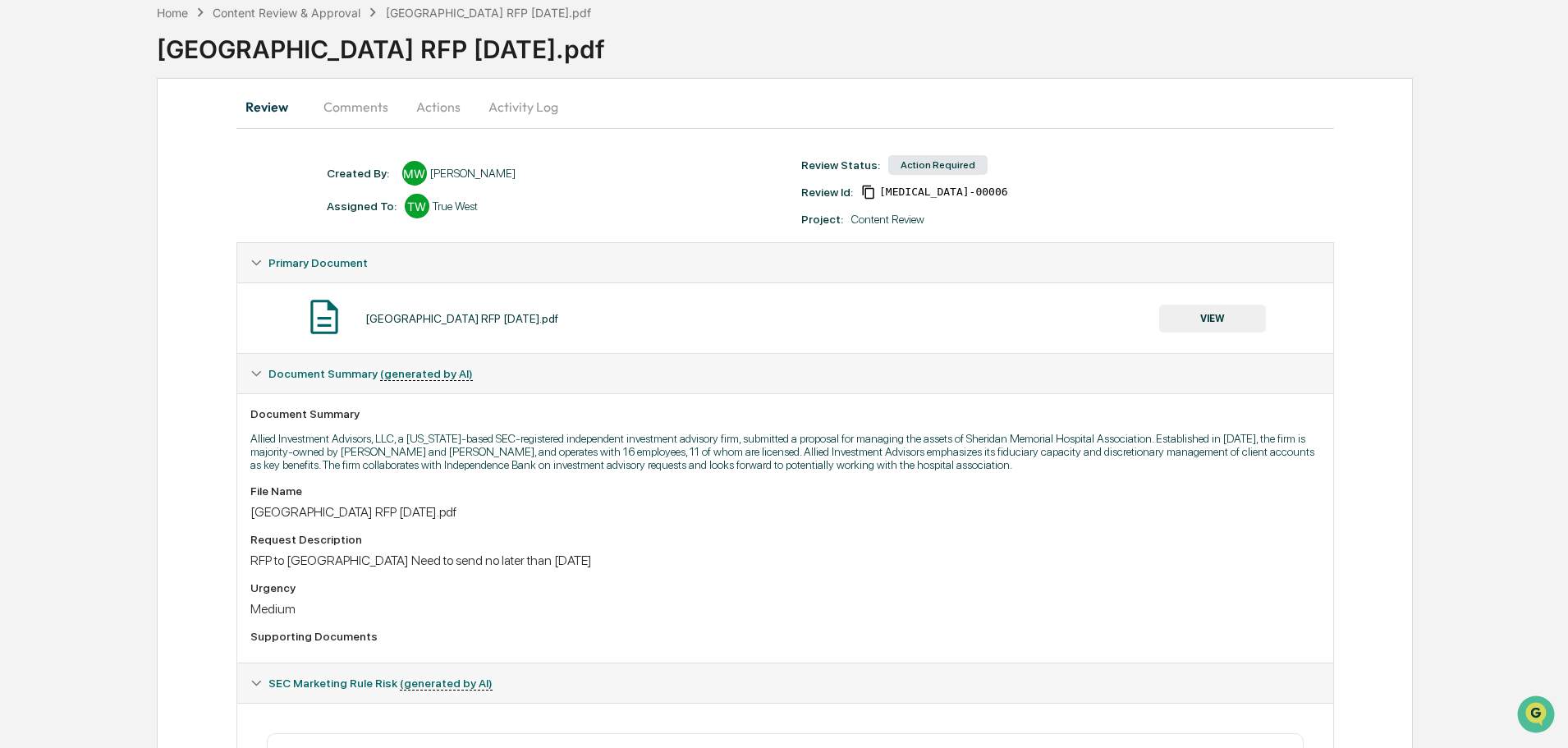
click at [1204, 321] on button "VIEW" at bounding box center [1213, 318] width 107 height 28
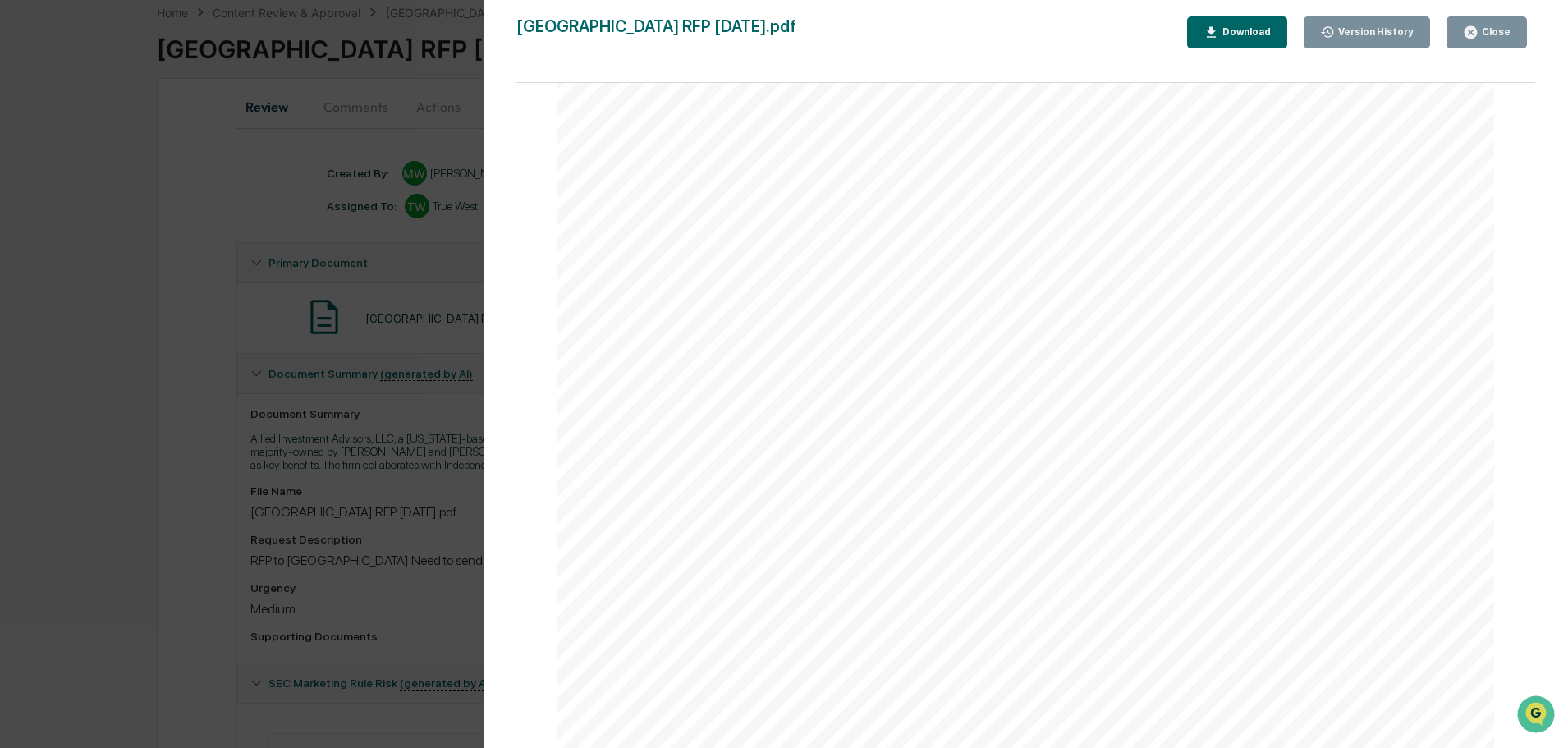
scroll to position [2628, 0]
click at [468, 74] on div "Version History 10/10/2025, 04:40 PM Michele White Sheridan Memorial Hospital R…" at bounding box center [784, 374] width 1568 height 748
click at [421, 69] on div "Version History 10/10/2025, 04:40 PM Michele White Sheridan Memorial Hospital R…" at bounding box center [784, 374] width 1568 height 748
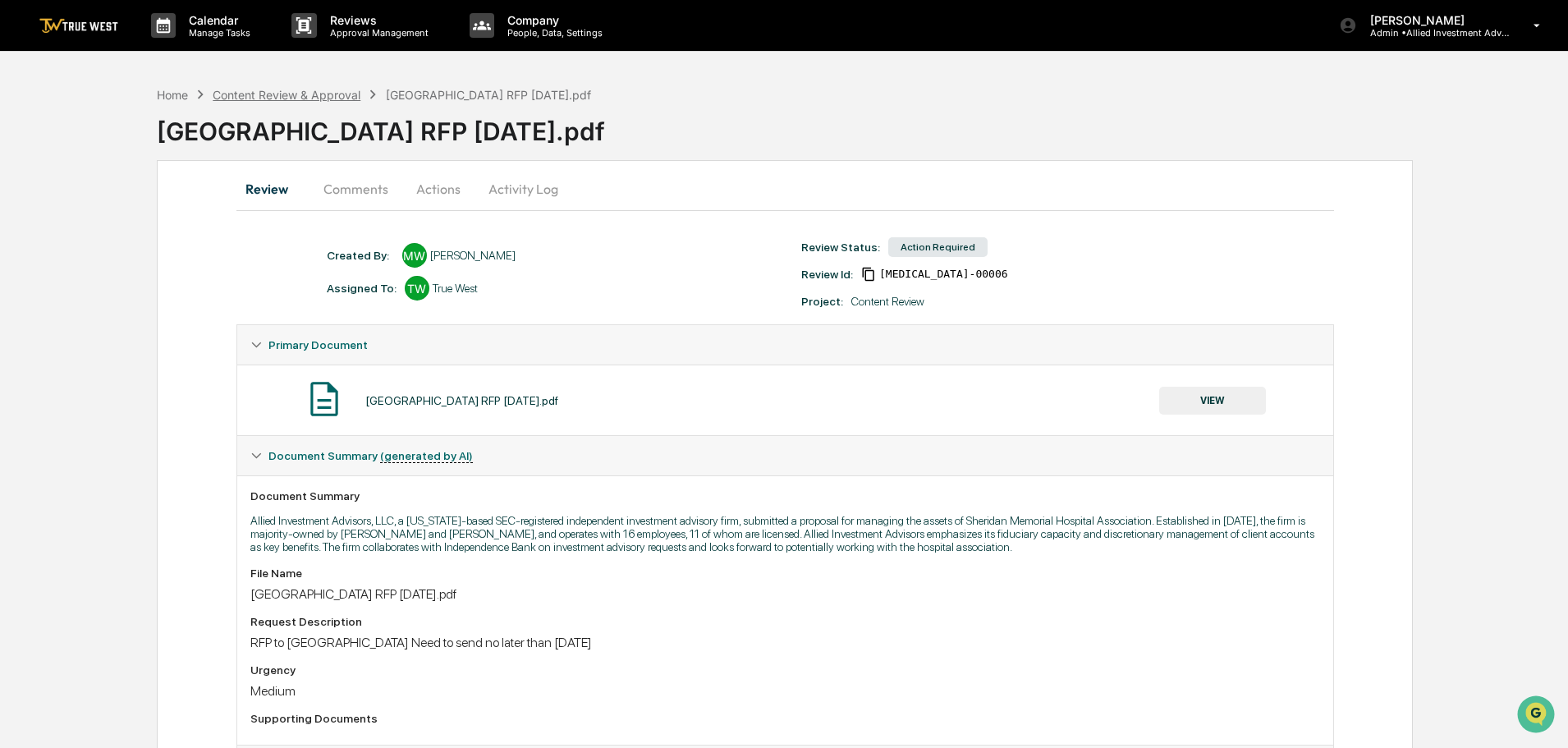
click at [301, 95] on div "Content Review & Approval" at bounding box center [287, 95] width 148 height 14
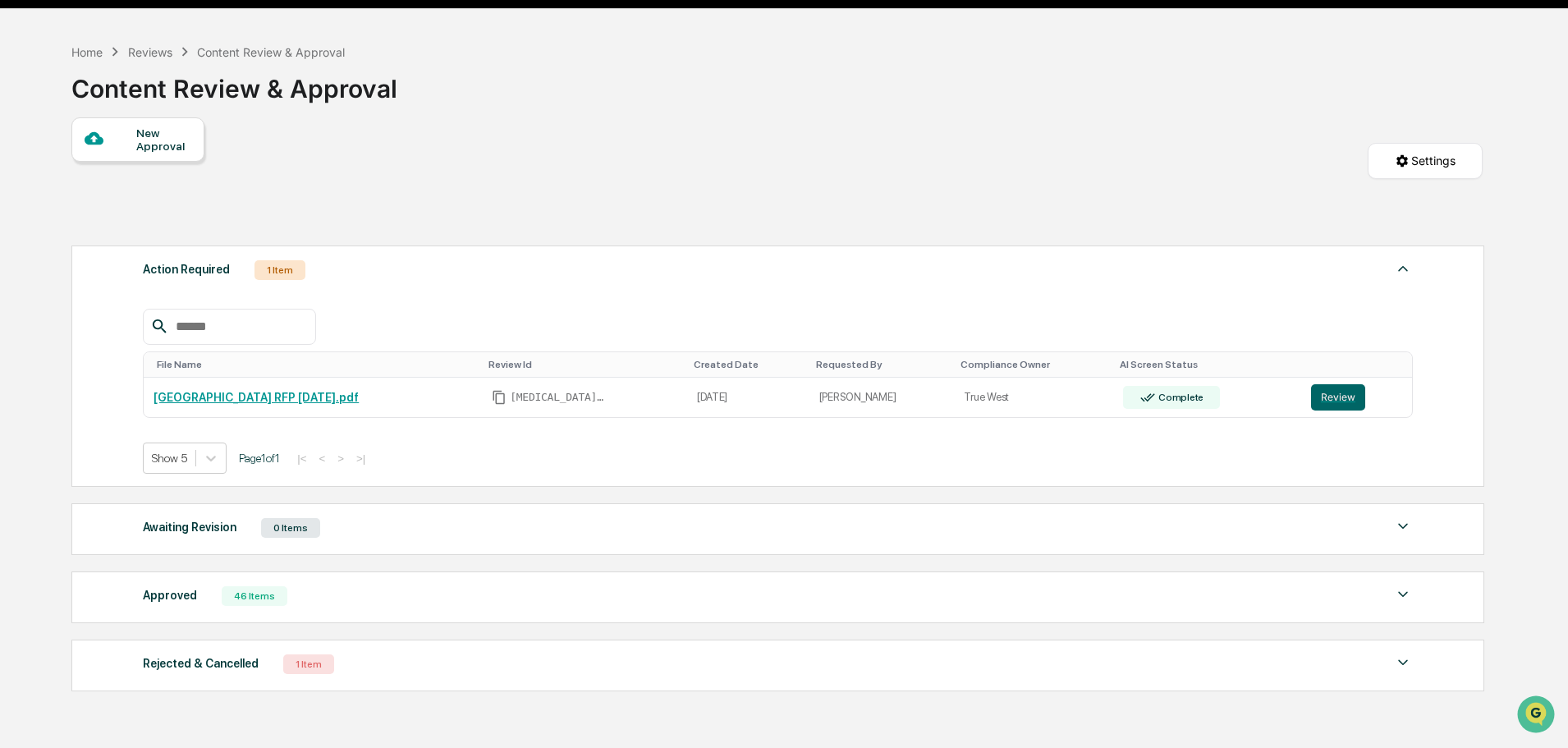
scroll to position [82, 0]
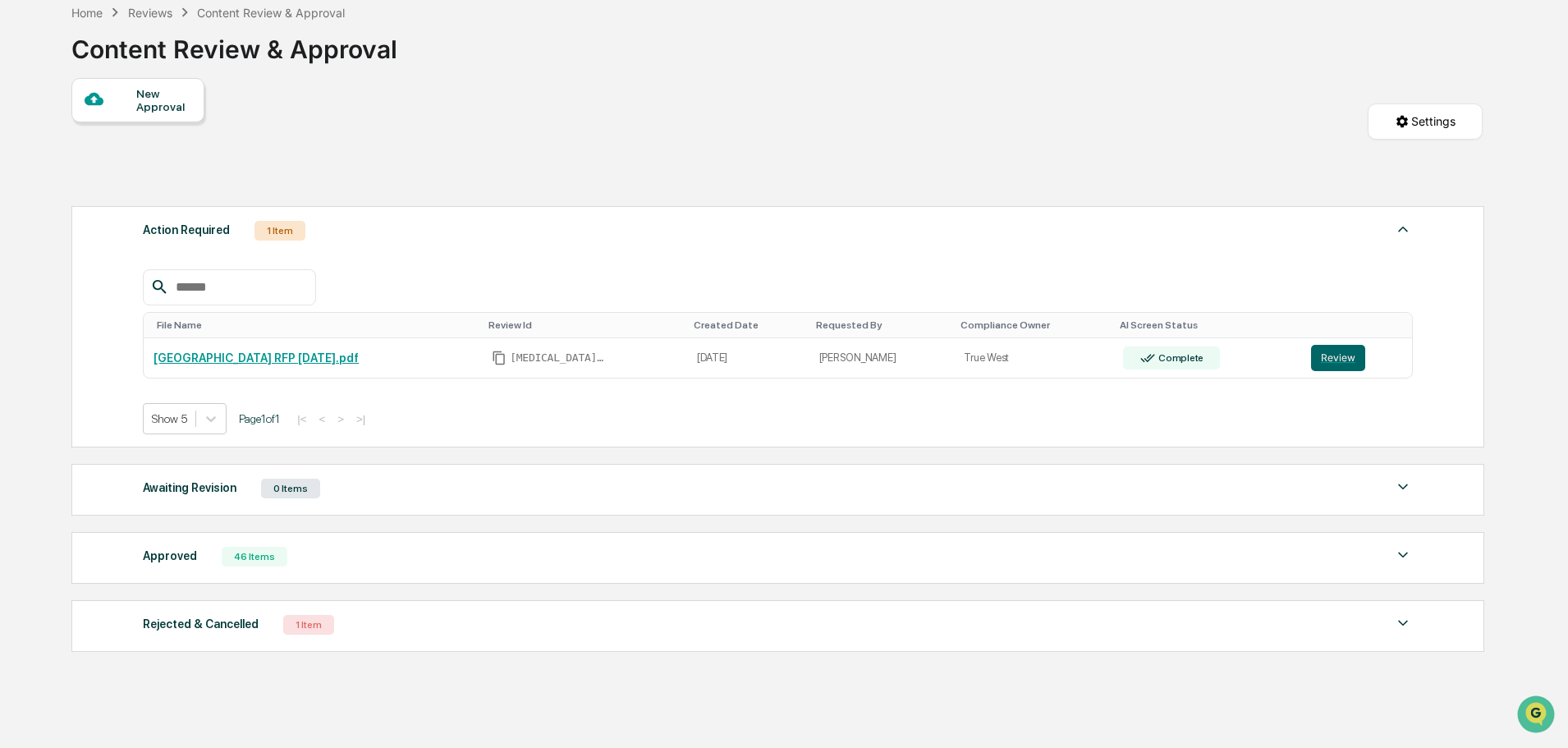
click at [1400, 550] on img at bounding box center [1403, 555] width 20 height 20
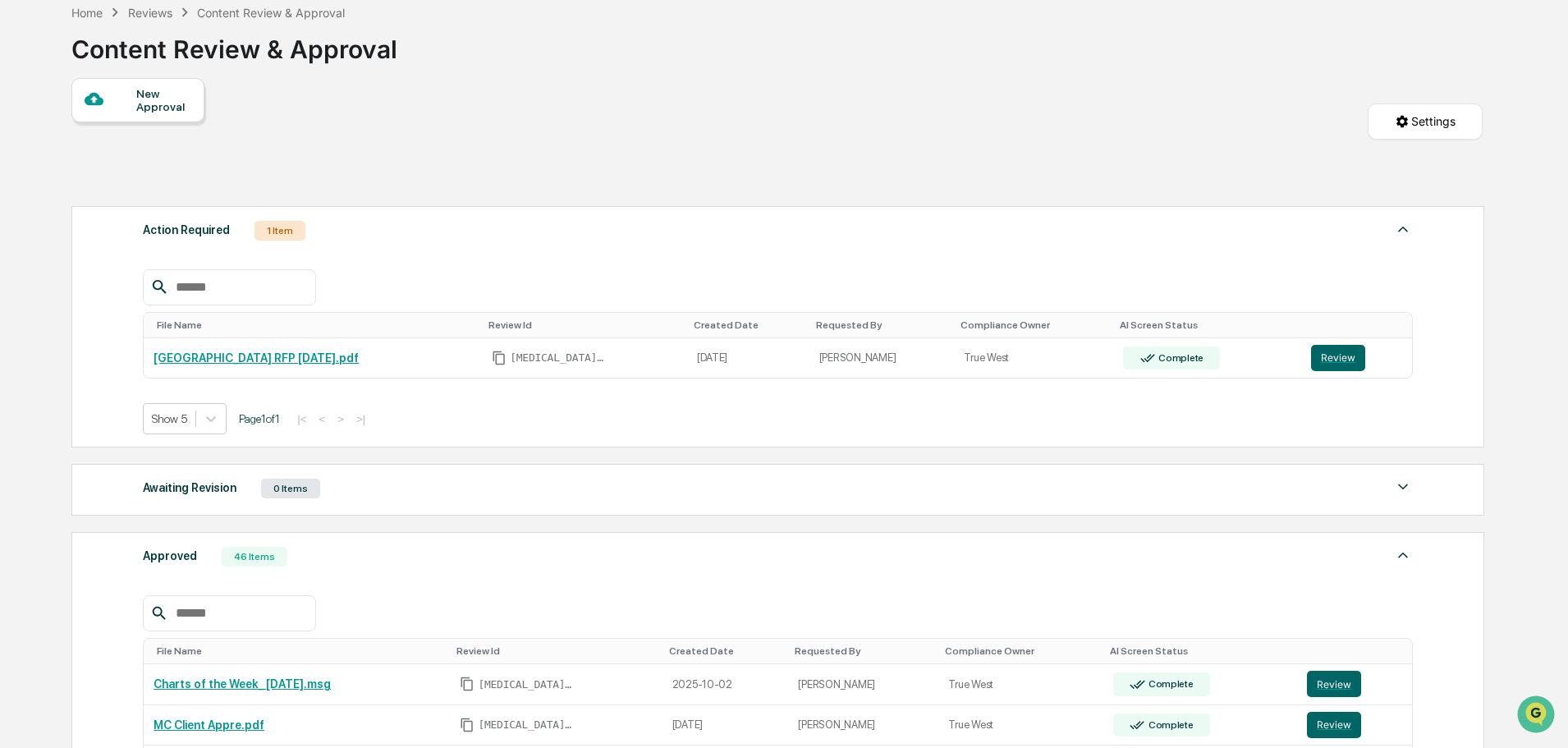
scroll to position [164, 0]
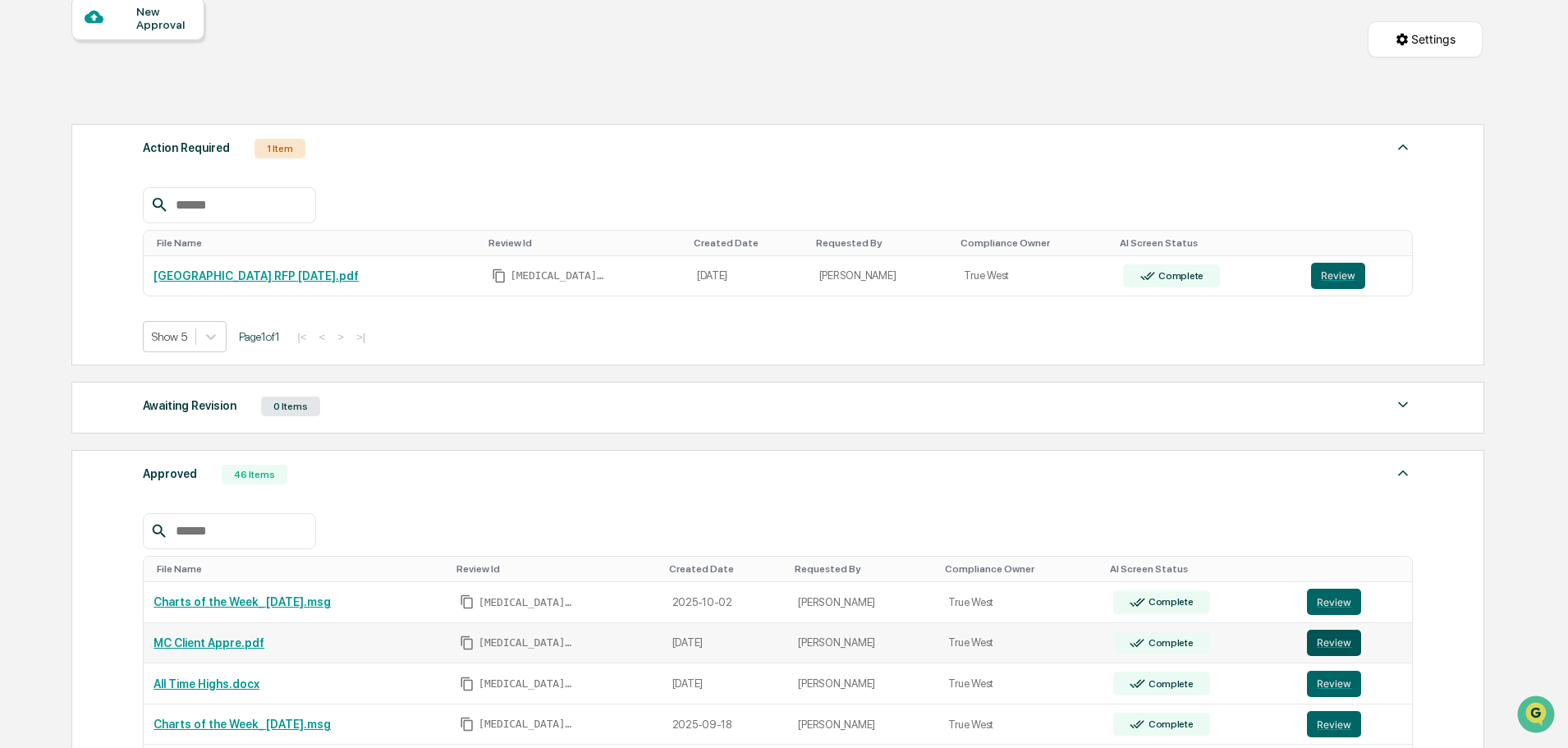
click at [1332, 638] on button "Review" at bounding box center [1334, 643] width 54 height 27
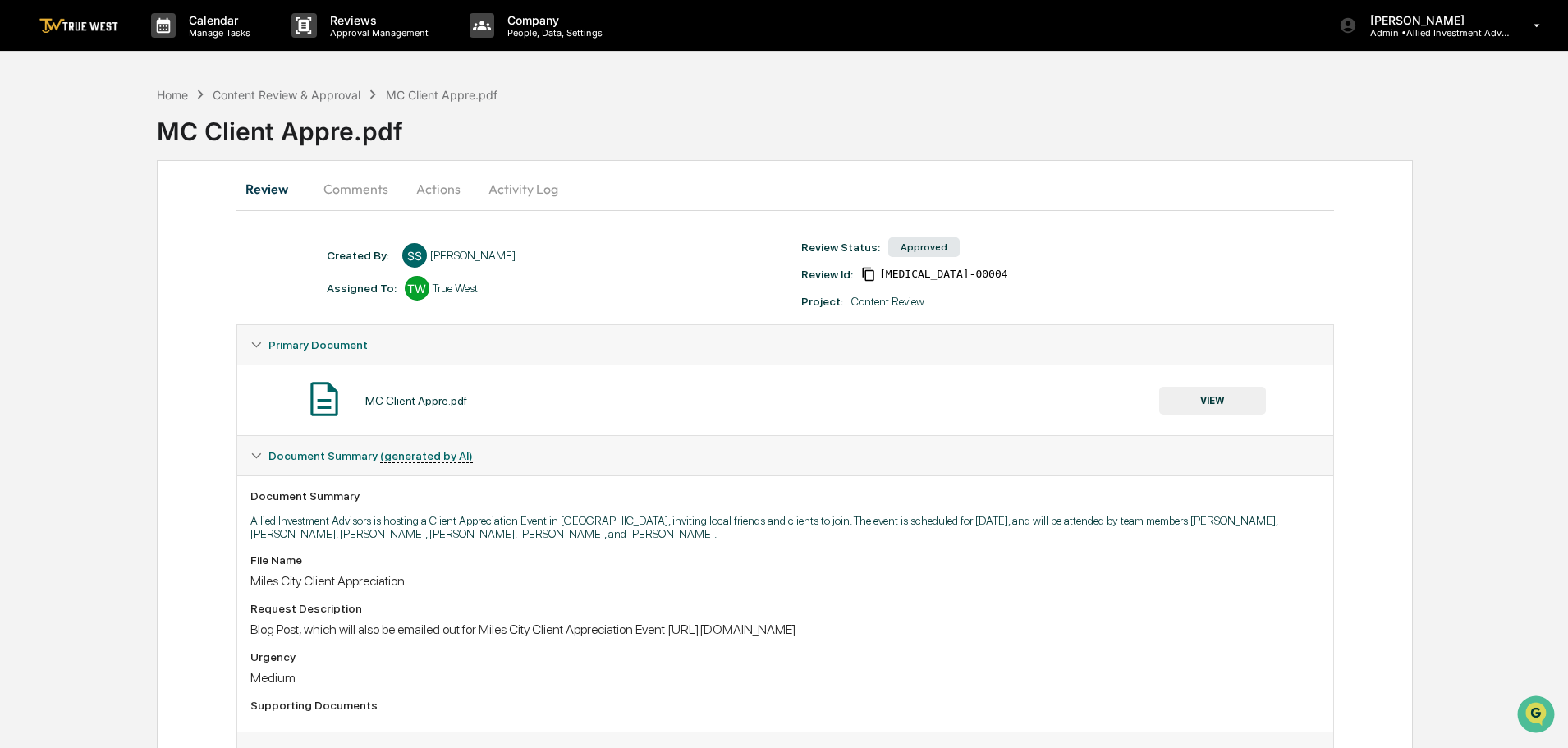
click at [1198, 400] on button "VIEW" at bounding box center [1213, 400] width 107 height 28
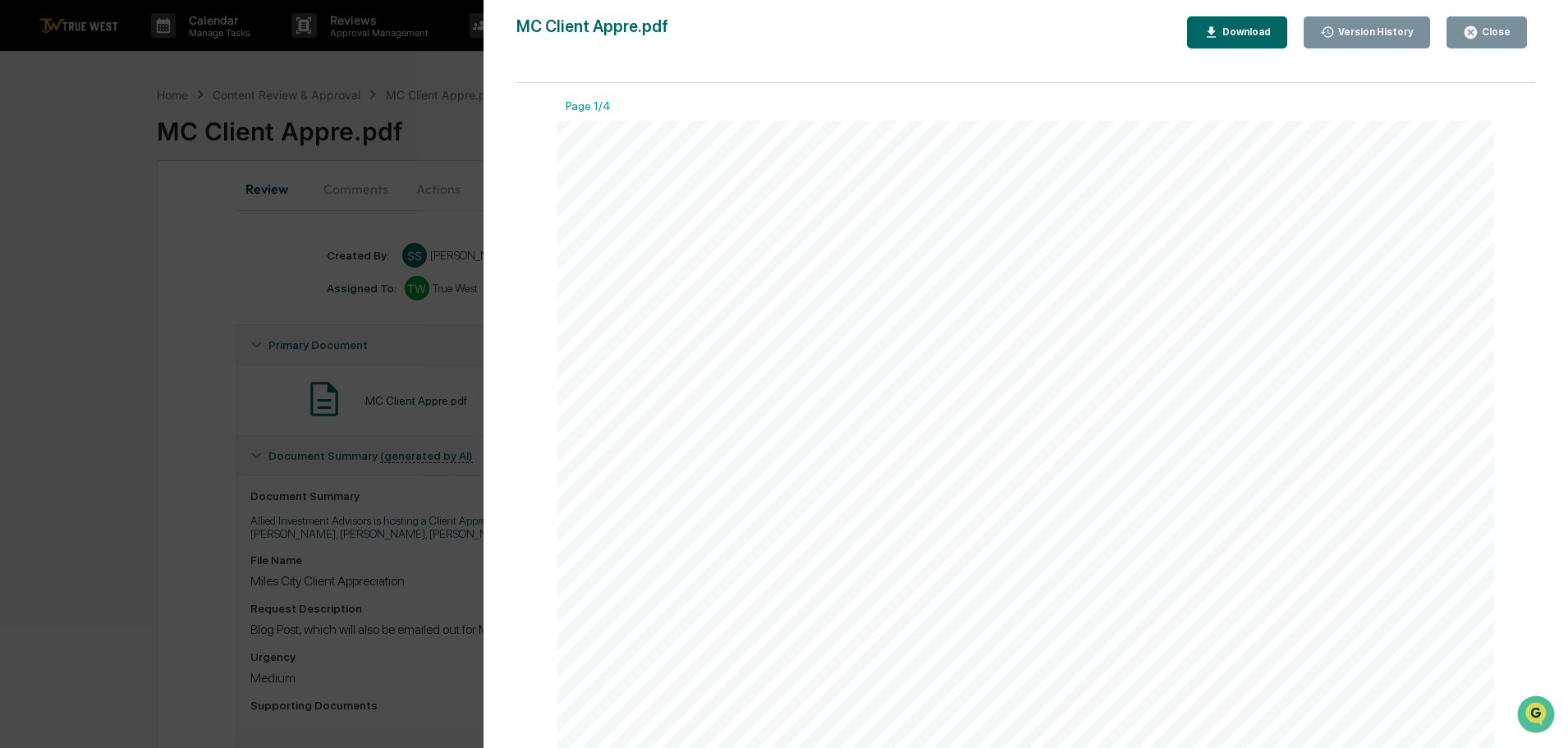
click at [1477, 37] on icon "button" at bounding box center [1471, 33] width 12 height 12
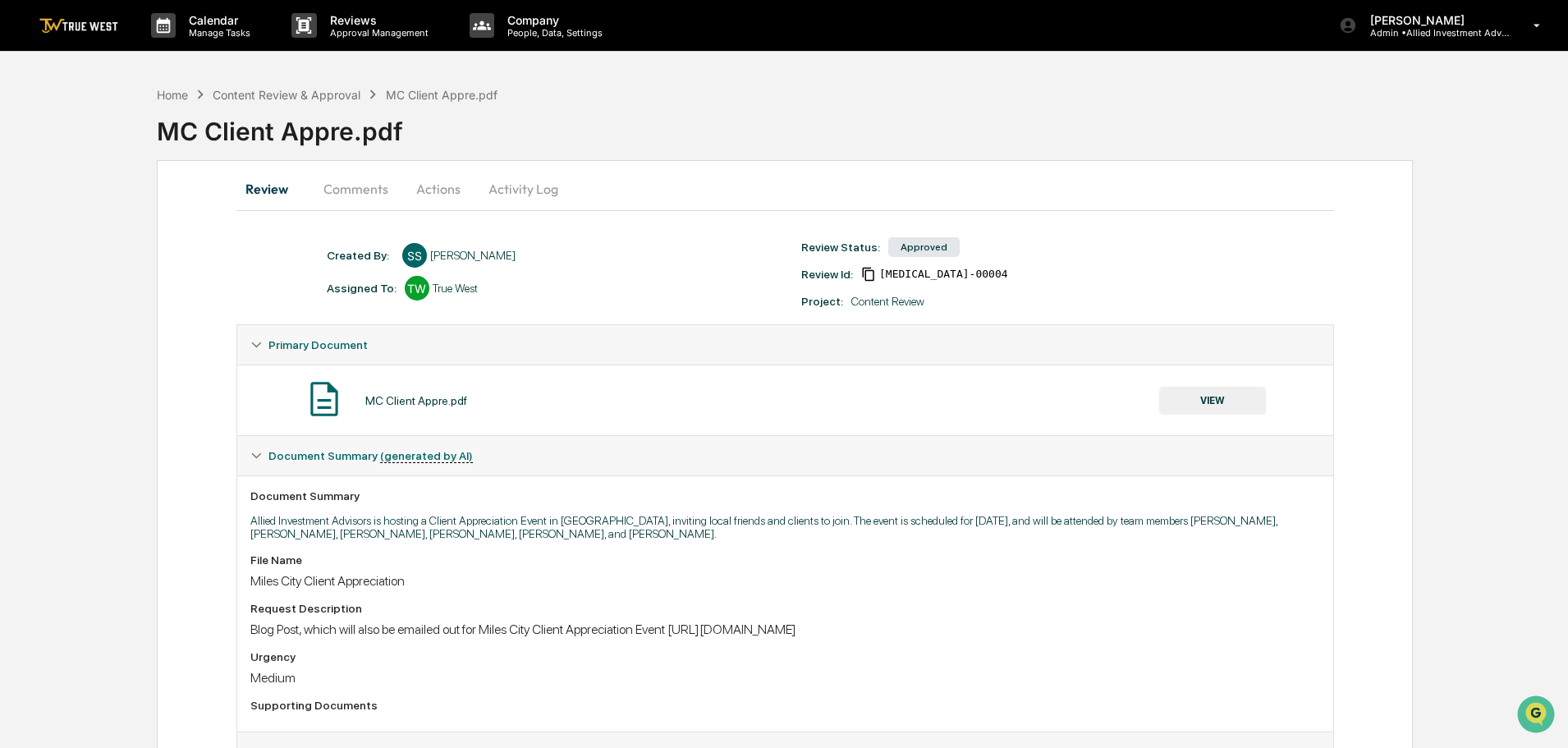
click at [439, 188] on button "Actions" at bounding box center [438, 189] width 74 height 39
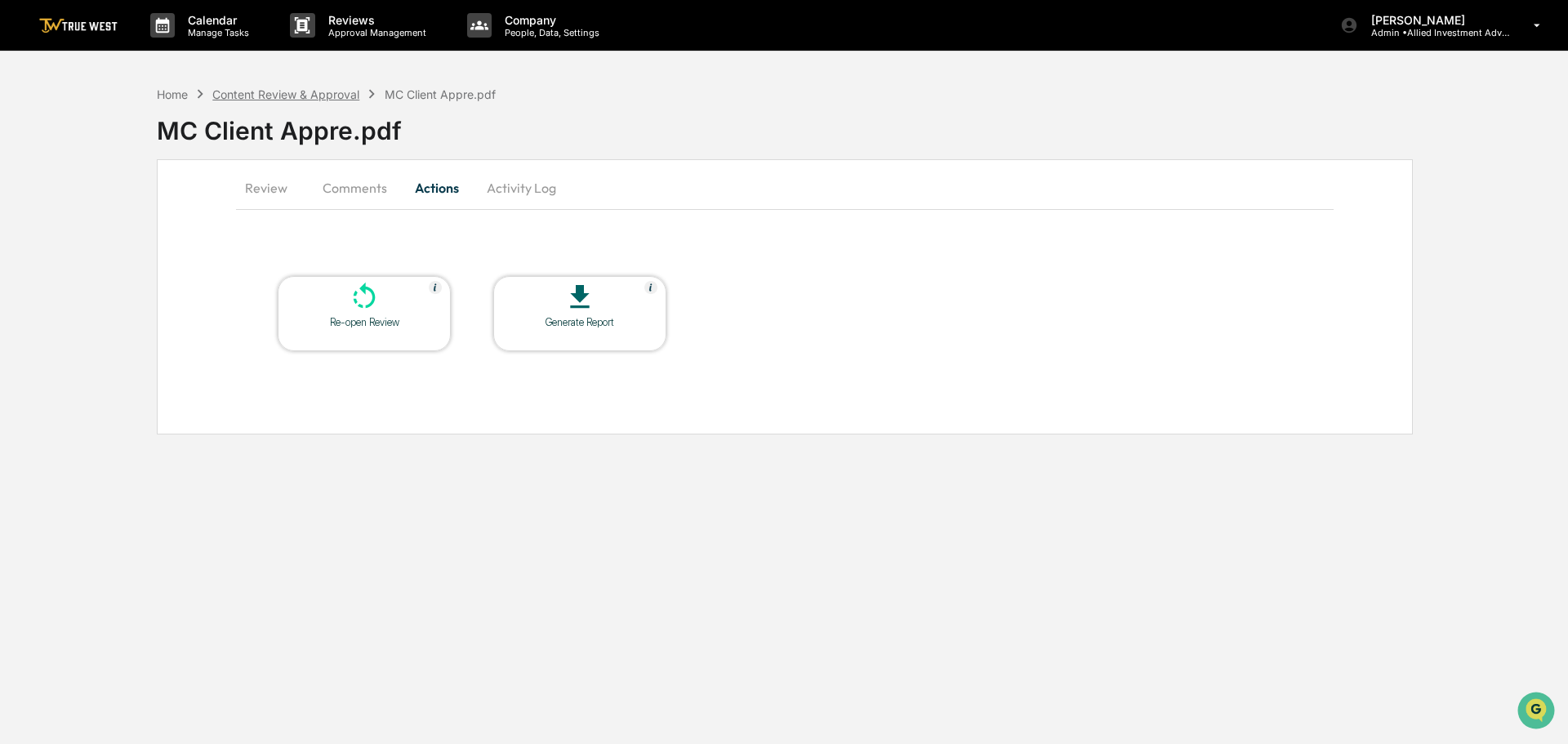
click at [263, 91] on div "Content Review & Approval" at bounding box center [286, 95] width 147 height 14
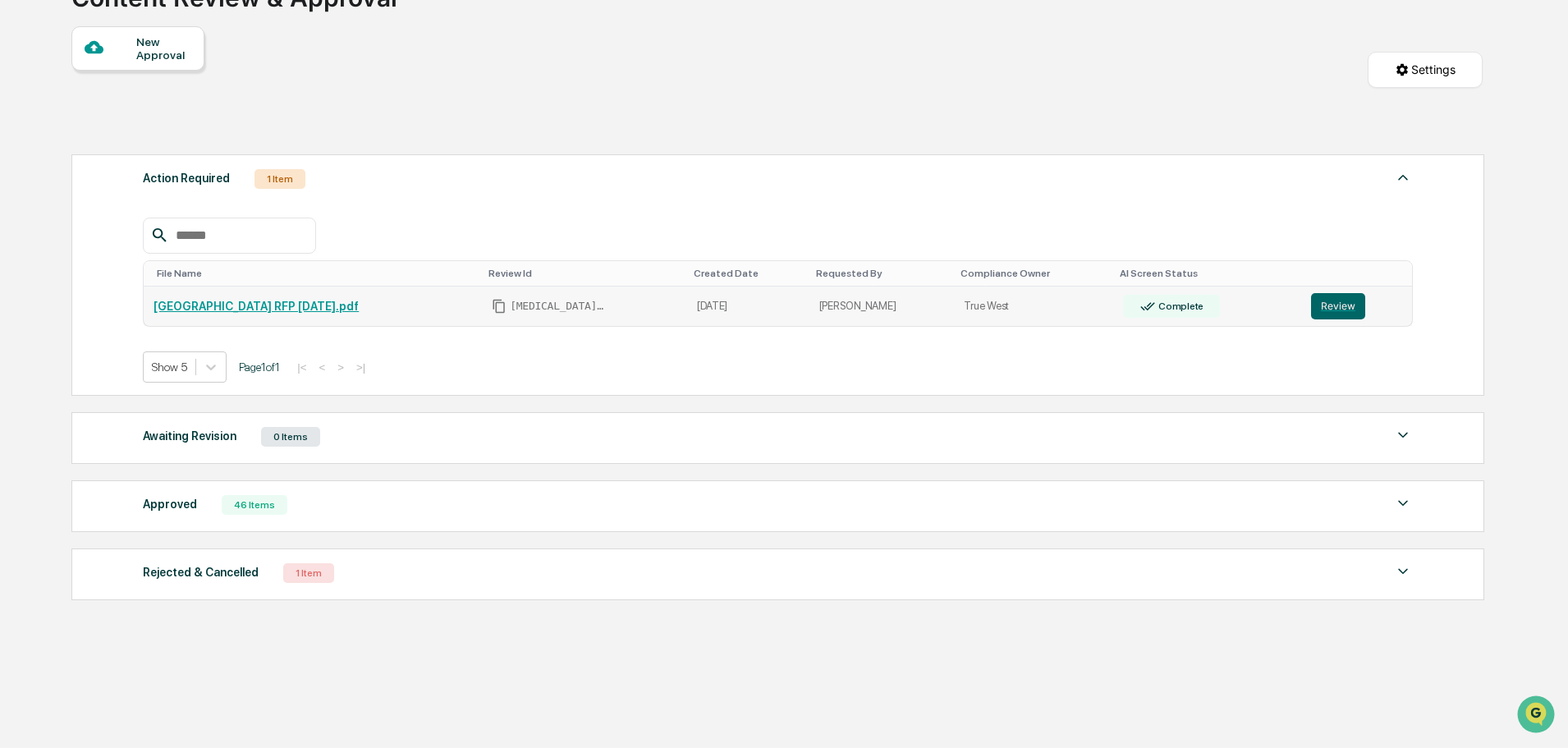
scroll to position [135, 0]
click at [1402, 499] on img at bounding box center [1403, 501] width 20 height 20
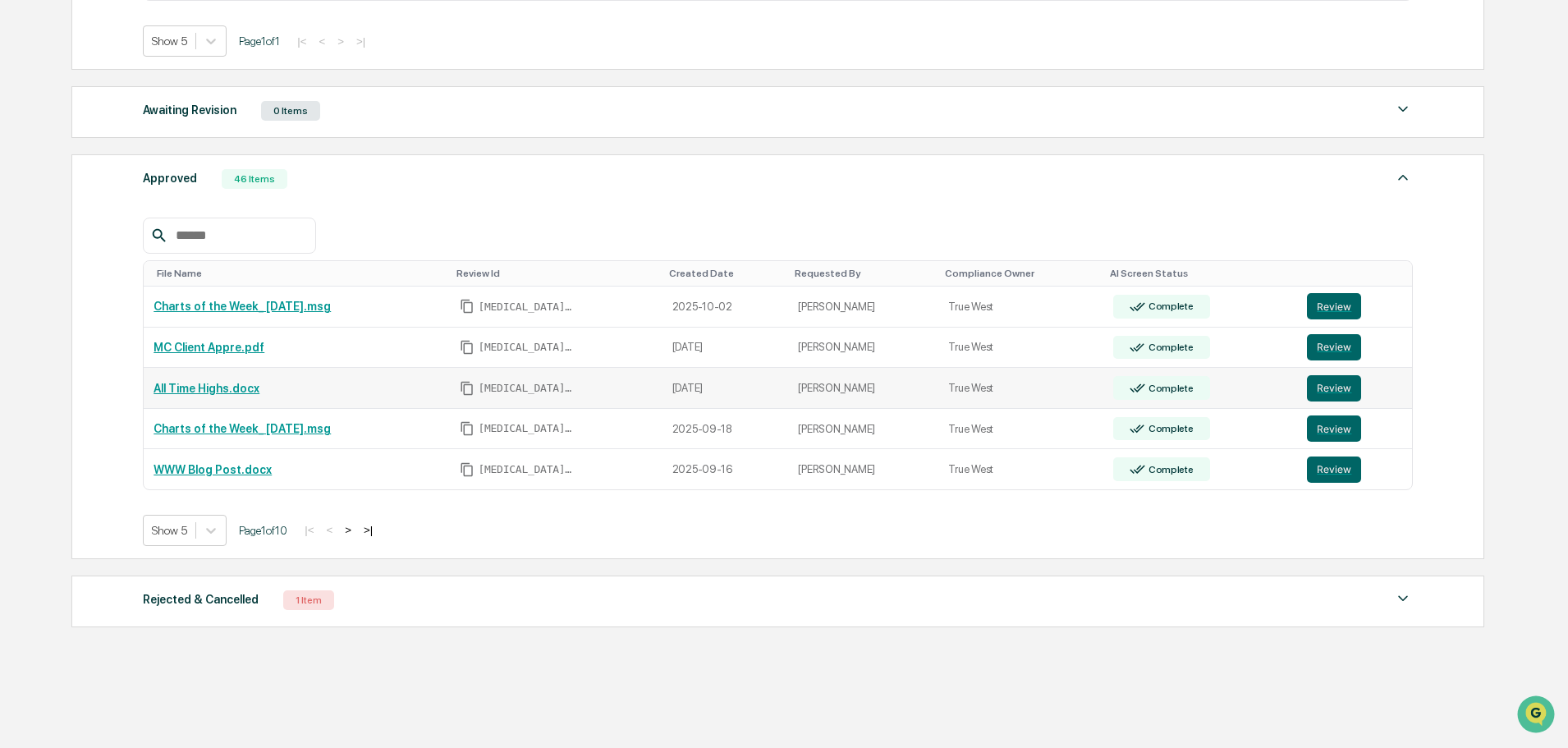
scroll to position [464, 0]
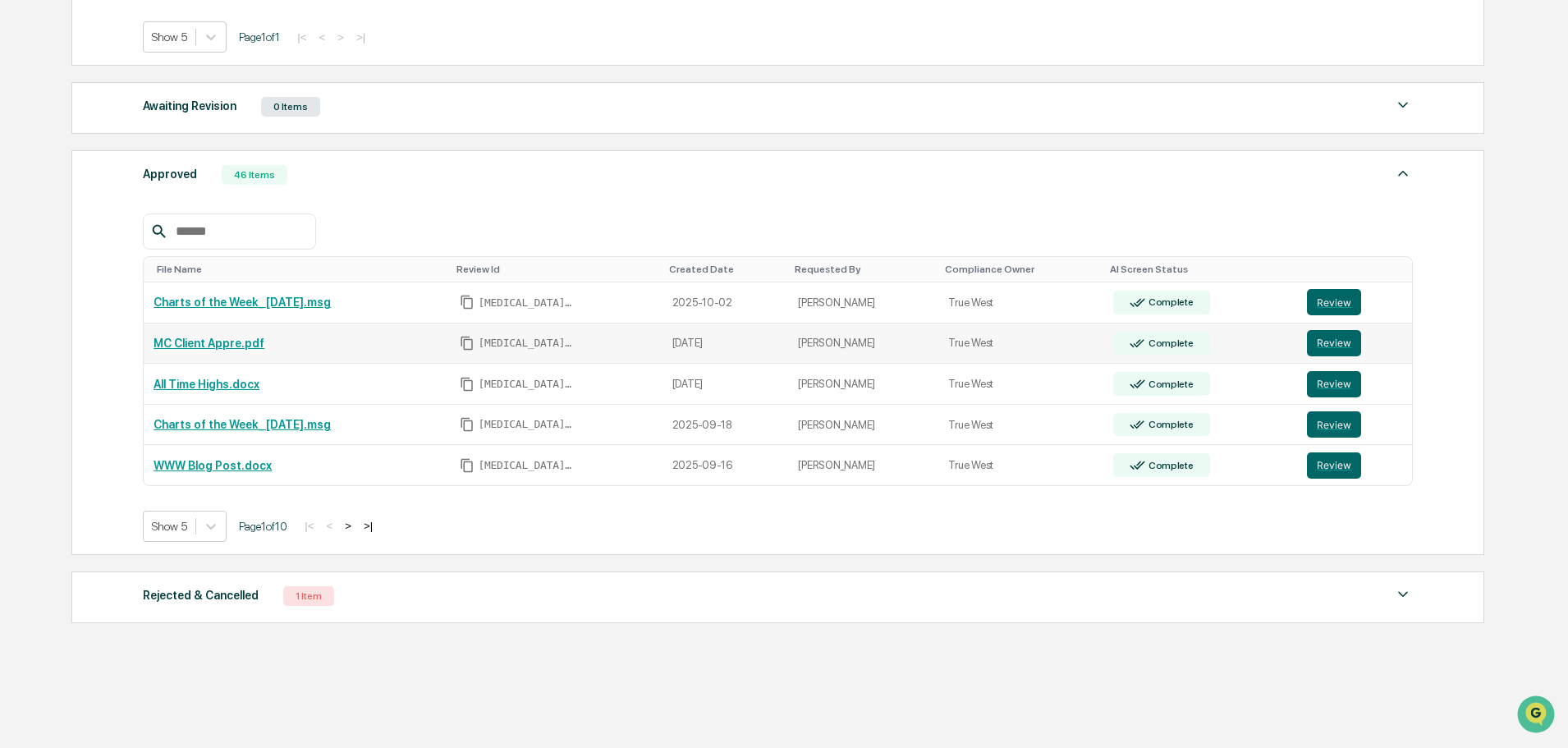
click at [1165, 347] on div "Complete" at bounding box center [1169, 343] width 48 height 12
click at [1337, 343] on button "Review" at bounding box center [1334, 344] width 54 height 27
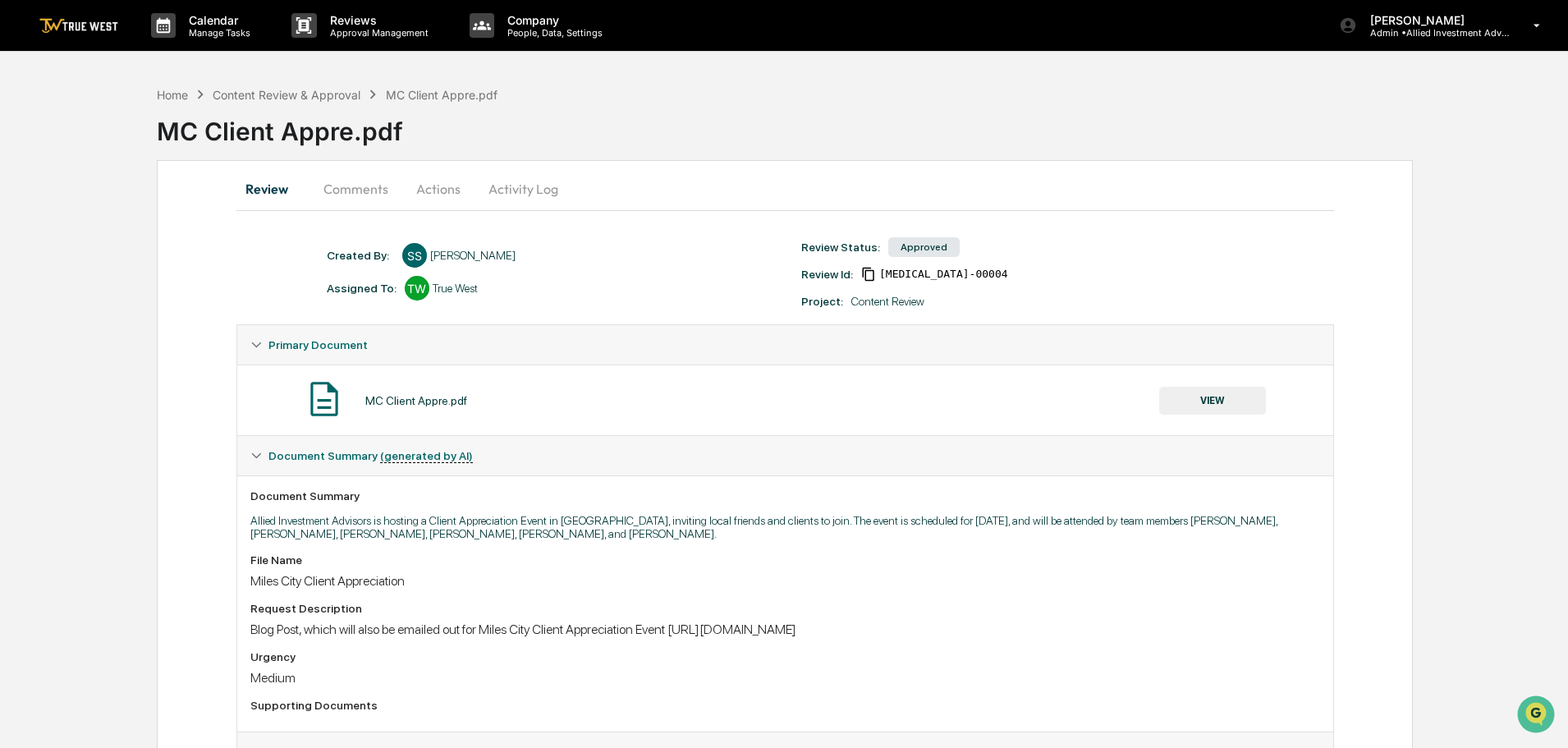
click at [508, 185] on button "Activity Log" at bounding box center [524, 189] width 96 height 39
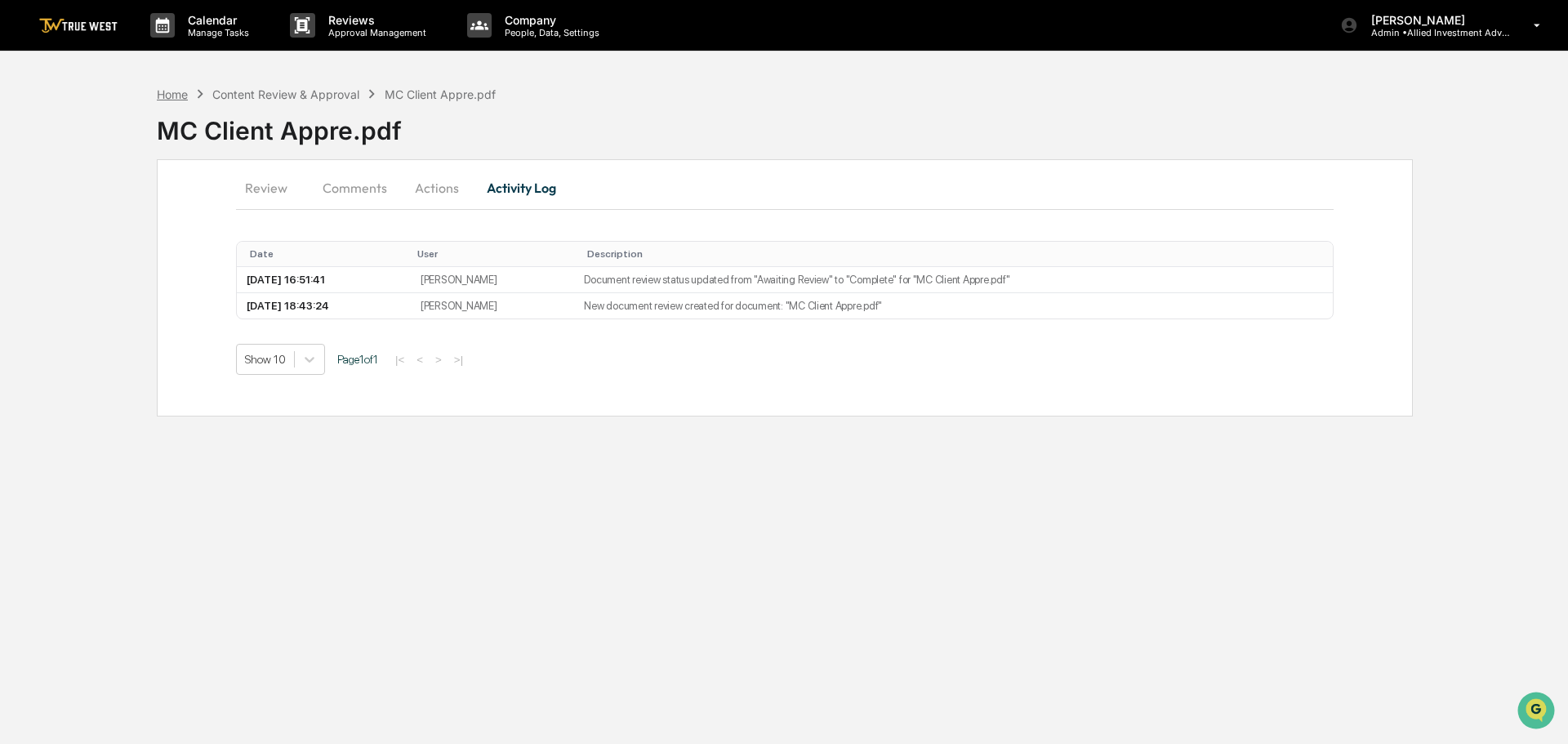
click at [166, 89] on div "Home" at bounding box center [172, 95] width 31 height 14
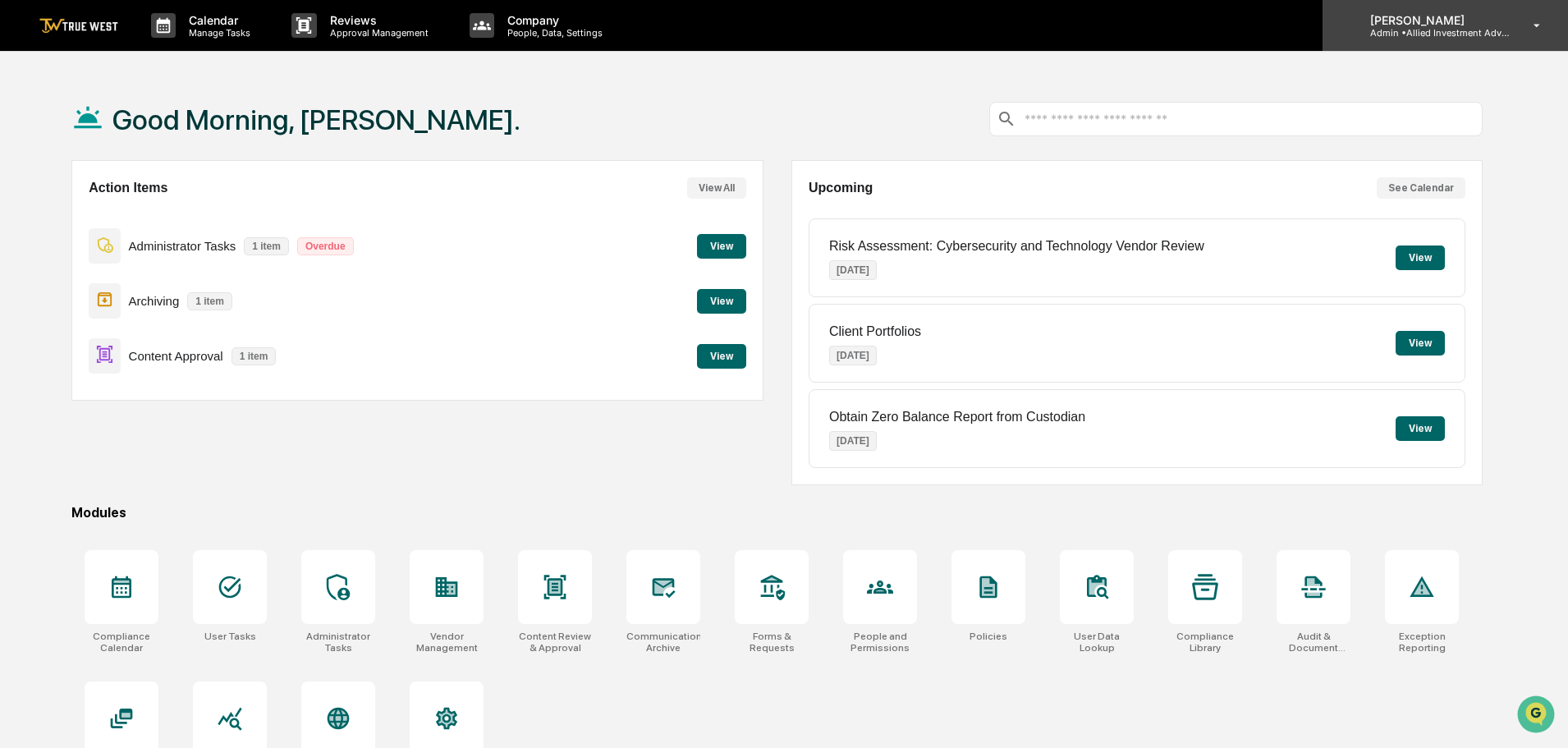
click at [1432, 32] on p "Admin • Allied Investment Advisors" at bounding box center [1434, 32] width 153 height 12
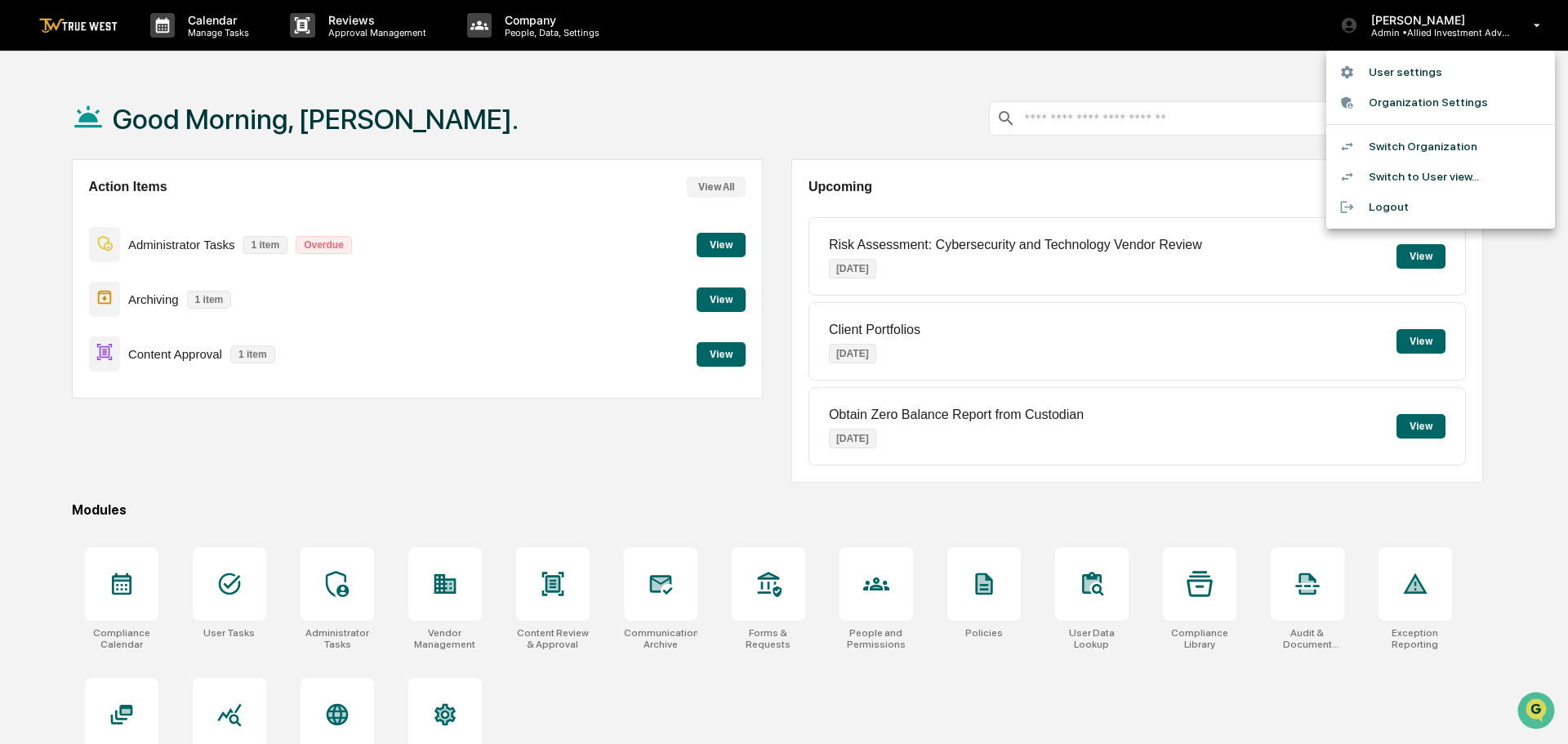
click at [1408, 174] on li "Switch to User view..." at bounding box center [1441, 177] width 228 height 30
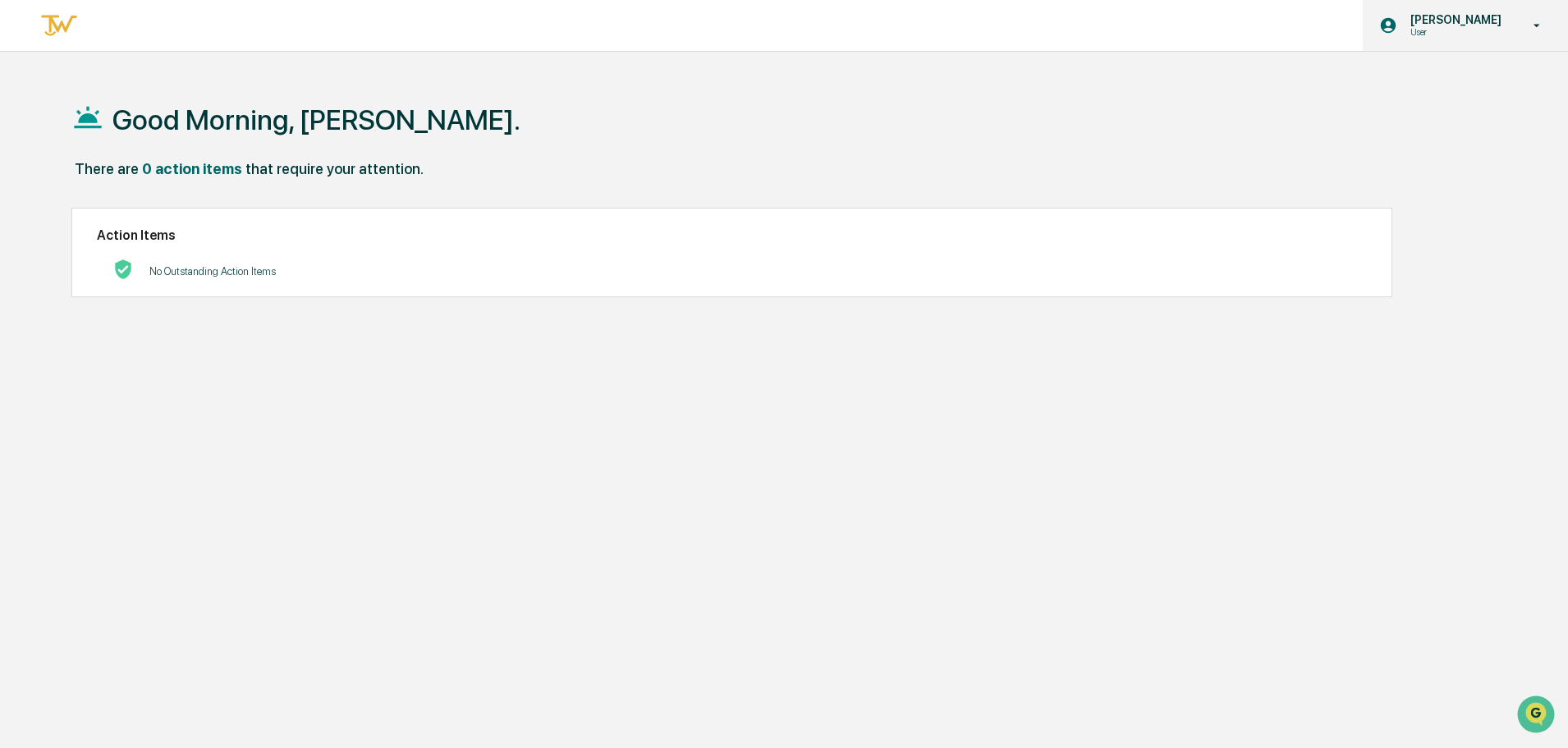
click at [1449, 23] on p "[PERSON_NAME]" at bounding box center [1454, 20] width 112 height 13
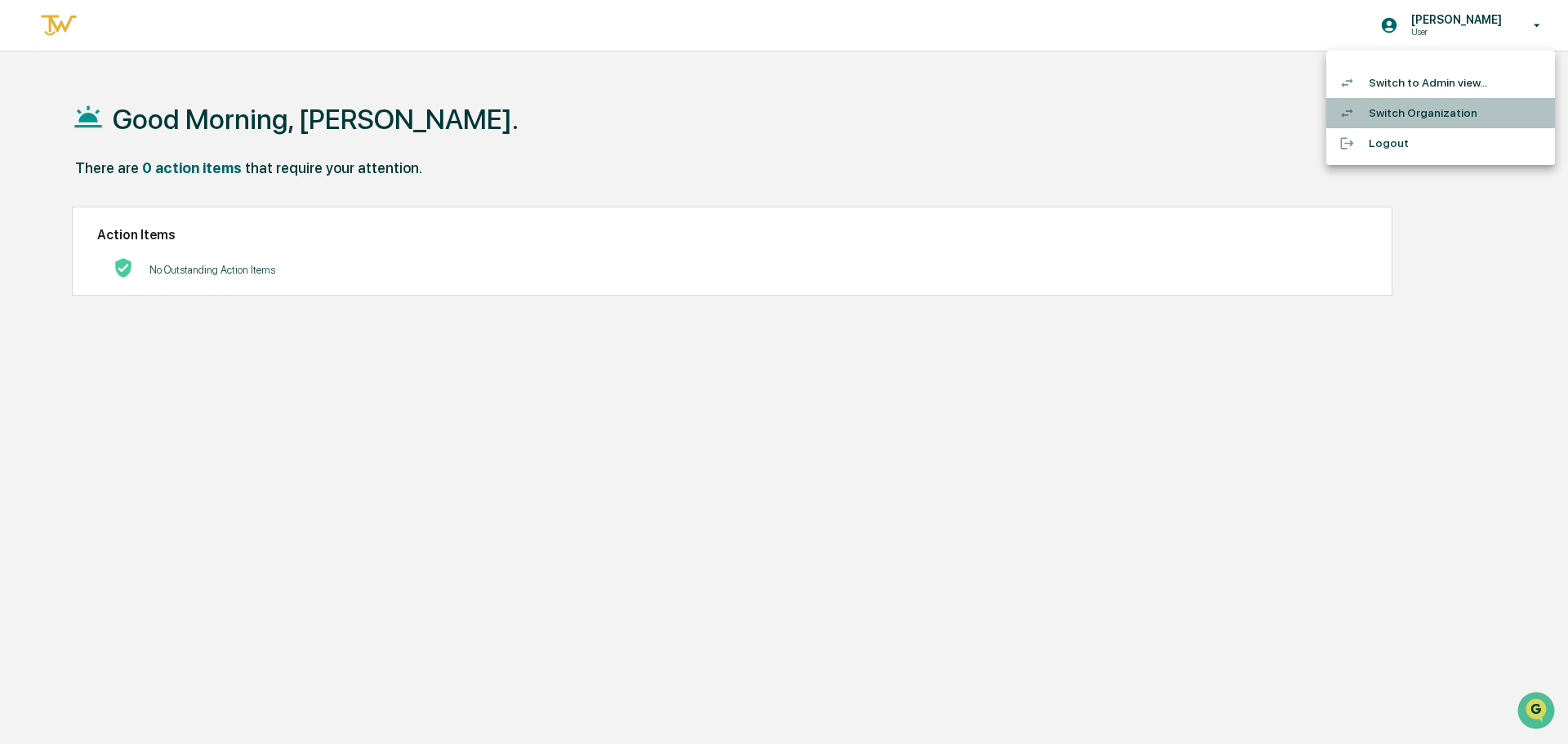
click at [1417, 111] on li "Switch Organization" at bounding box center [1441, 113] width 228 height 30
